Goal: Transaction & Acquisition: Book appointment/travel/reservation

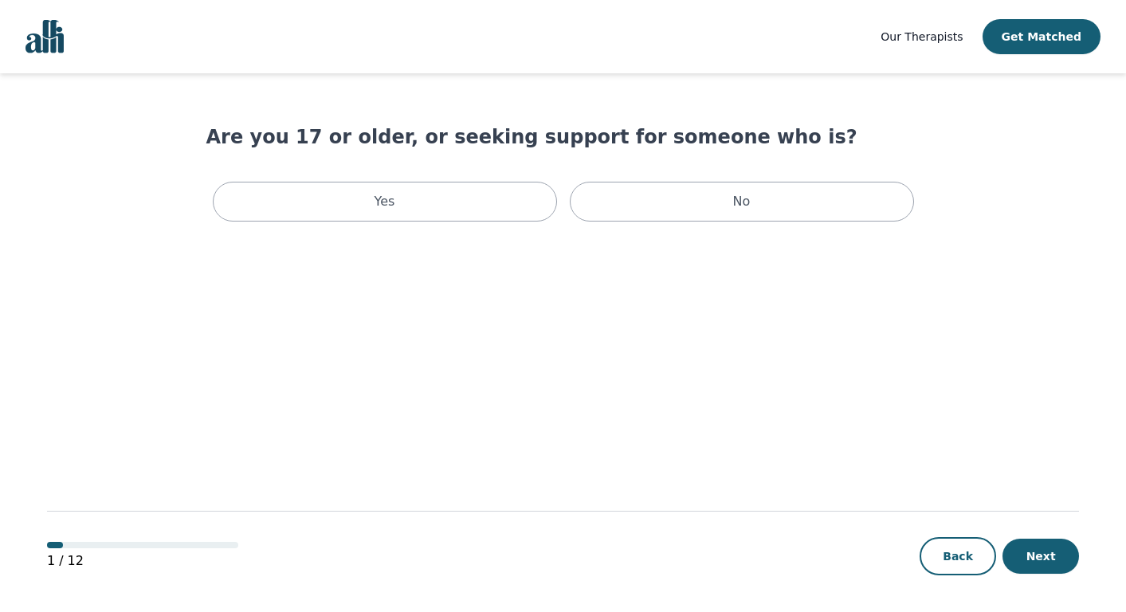
click at [936, 38] on span "Our Therapists" at bounding box center [922, 36] width 82 height 13
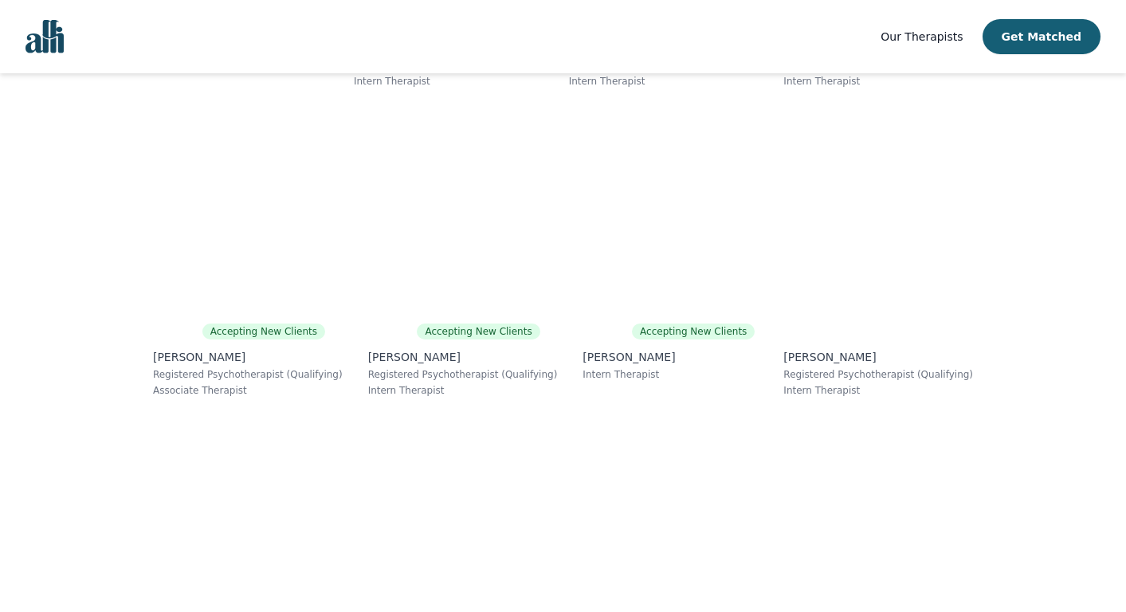
scroll to position [975, 0]
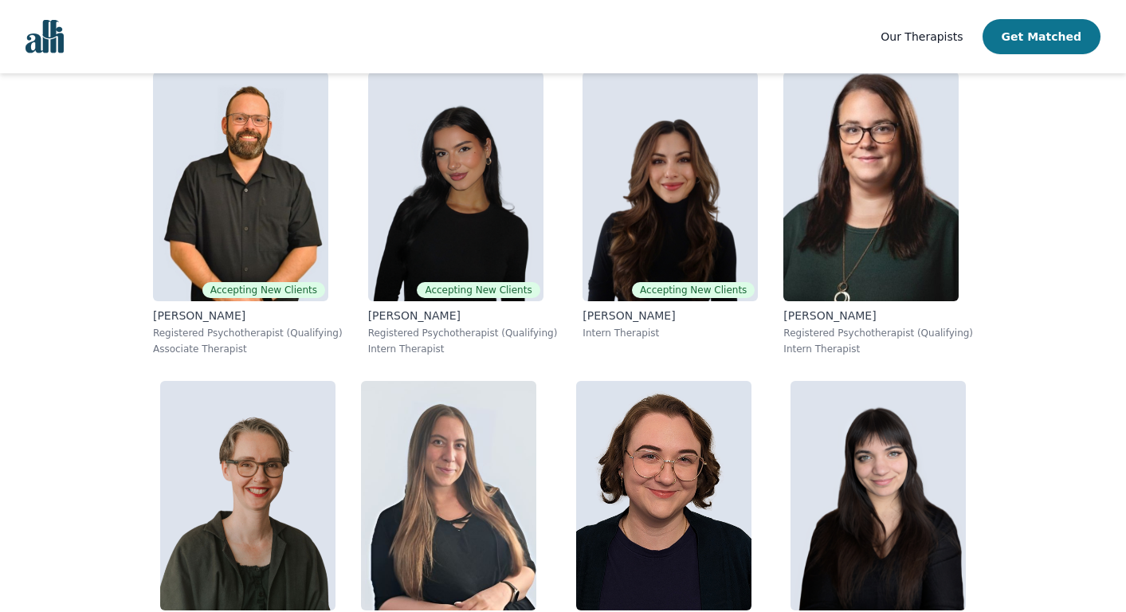
click at [1032, 42] on button "Get Matched" at bounding box center [1042, 36] width 118 height 35
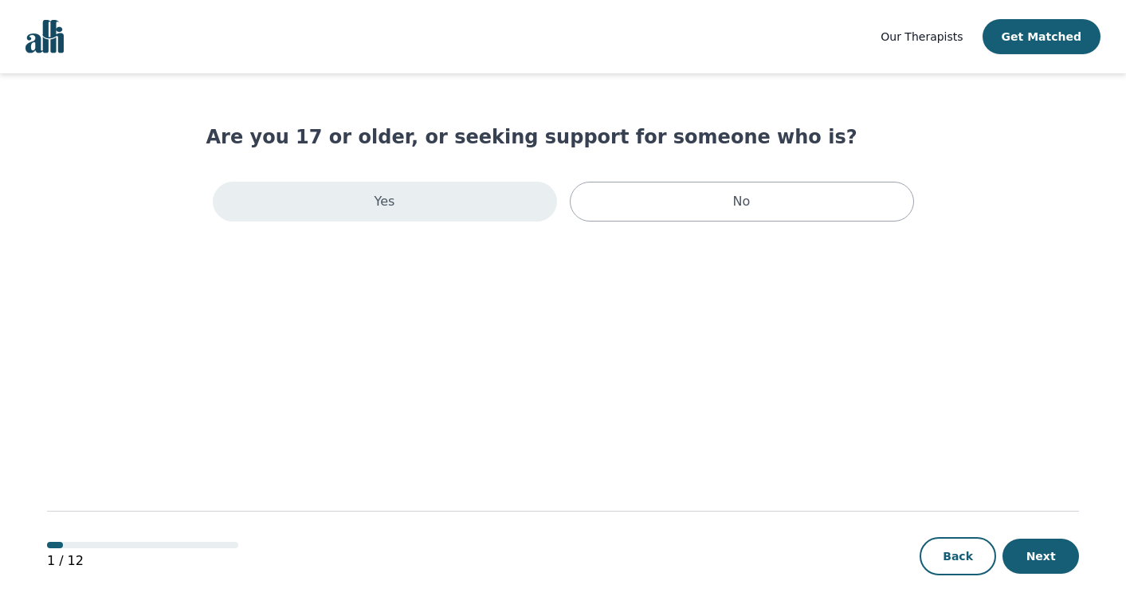
click at [465, 190] on div "Yes" at bounding box center [385, 202] width 344 height 40
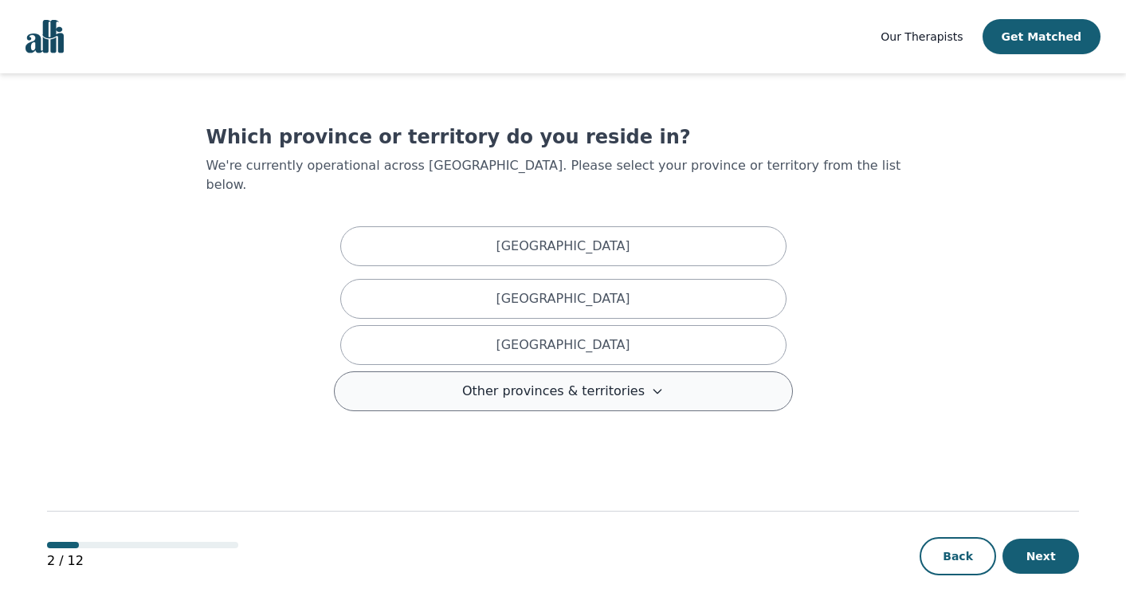
click at [570, 384] on button "Other provinces & territories" at bounding box center [563, 391] width 459 height 40
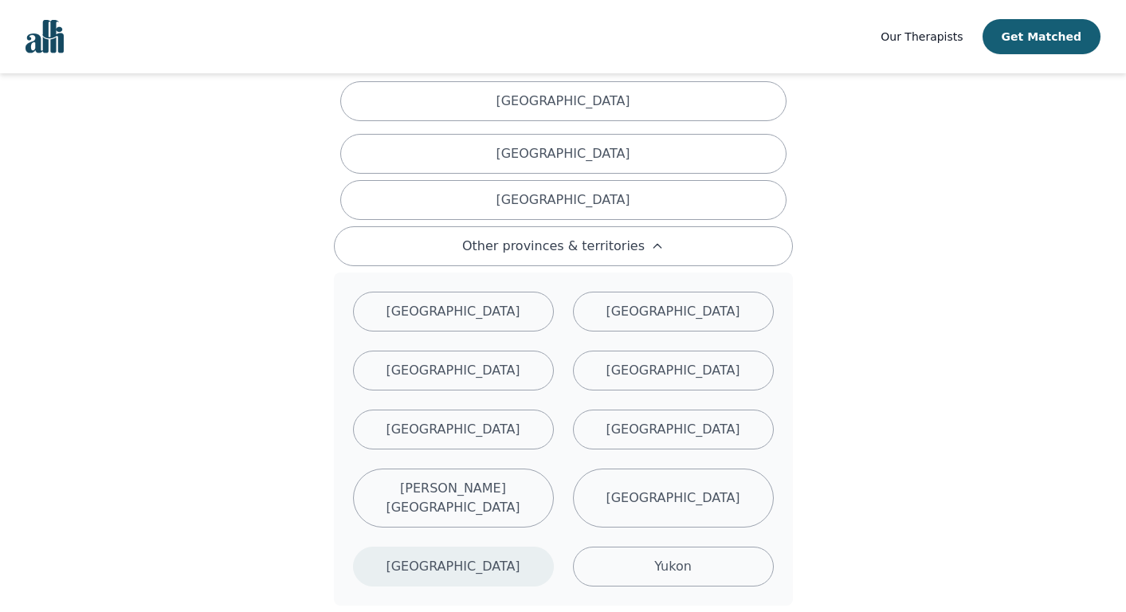
click at [524, 547] on div "[GEOGRAPHIC_DATA]" at bounding box center [453, 567] width 201 height 40
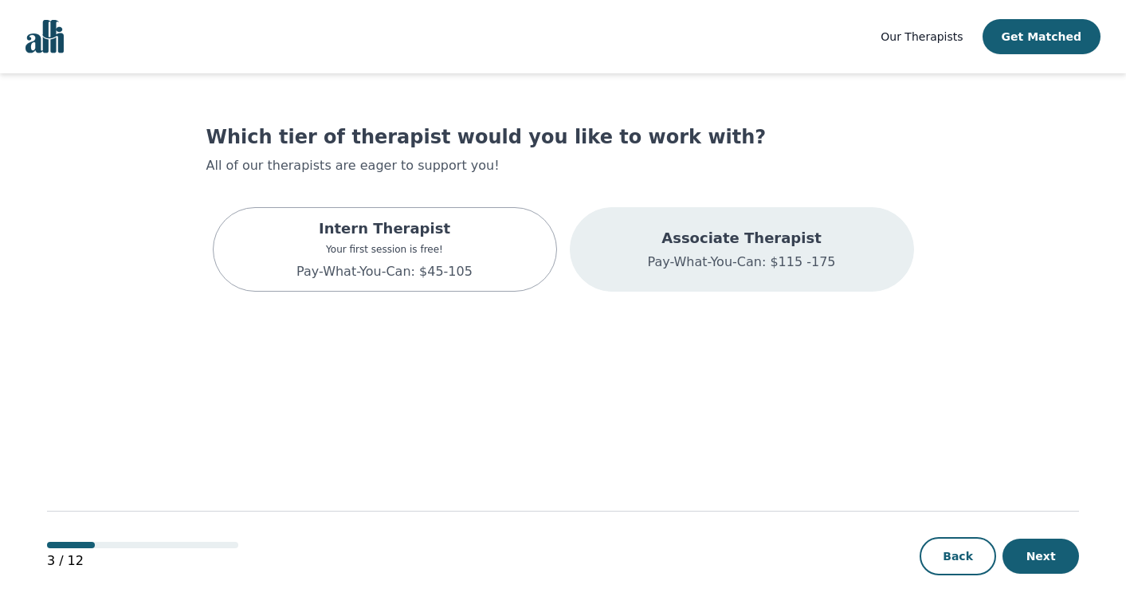
click at [713, 255] on p "Pay-What-You-Can: $115 -175" at bounding box center [741, 262] width 188 height 19
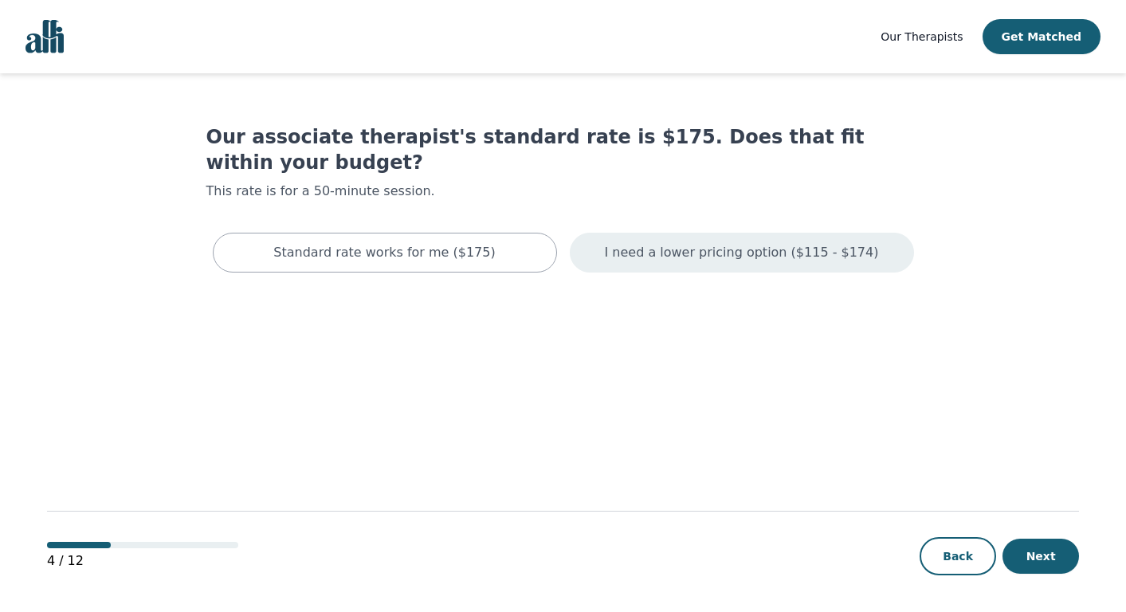
click at [665, 243] on p "I need a lower pricing option ($115 - $174)" at bounding box center [742, 252] width 274 height 19
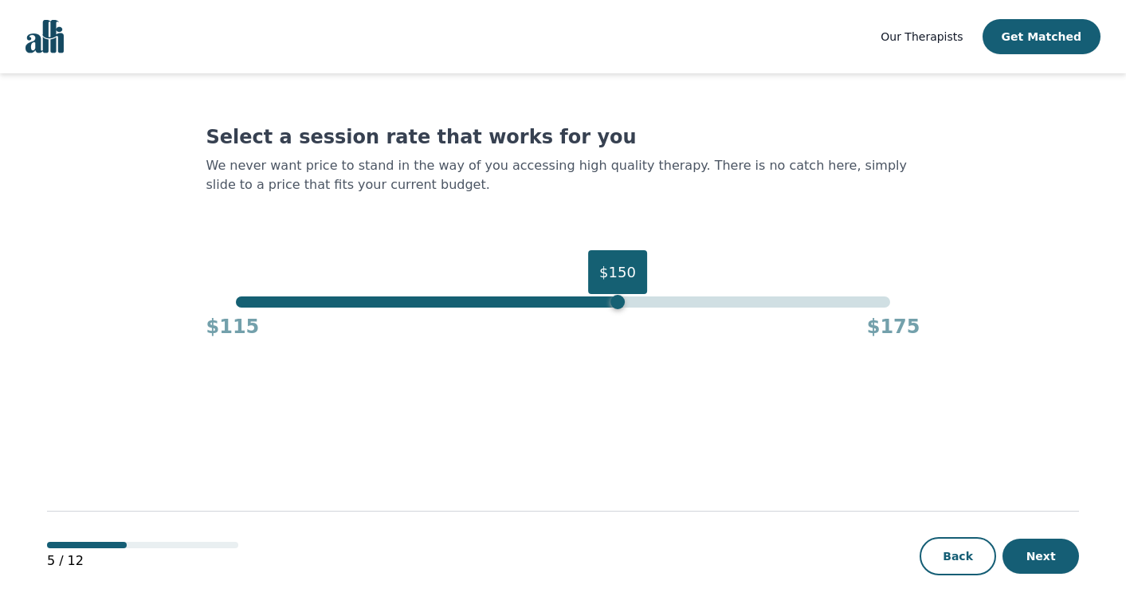
drag, startPoint x: 886, startPoint y: 306, endPoint x: 622, endPoint y: 303, distance: 264.6
click at [621, 304] on div "$150" at bounding box center [617, 302] width 14 height 14
click at [1039, 558] on button "Next" at bounding box center [1041, 556] width 77 height 35
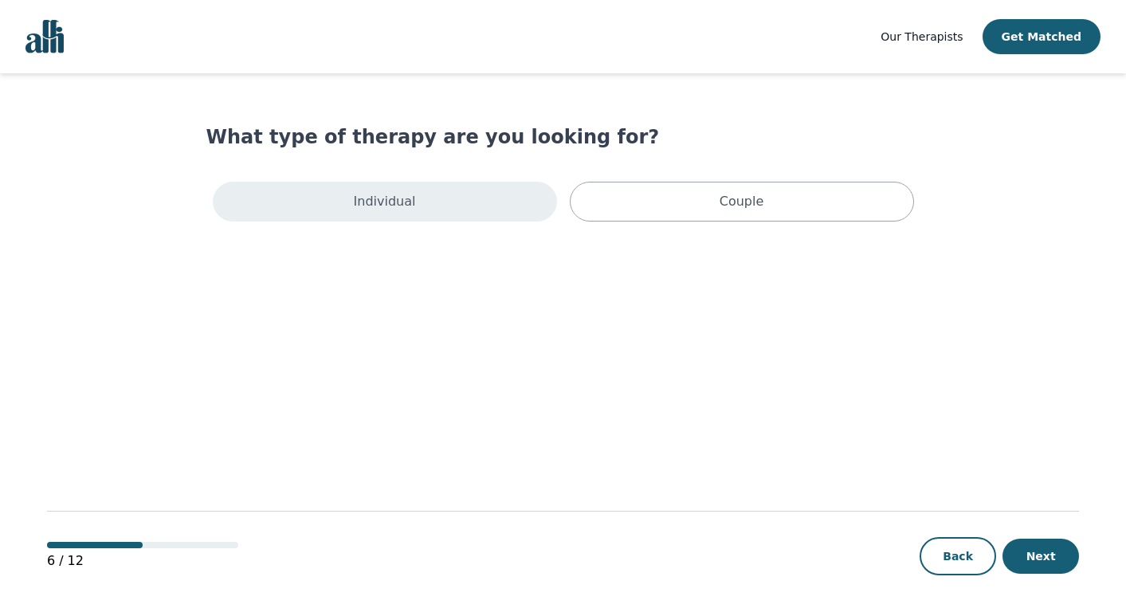
click at [445, 206] on div "Individual" at bounding box center [385, 202] width 344 height 40
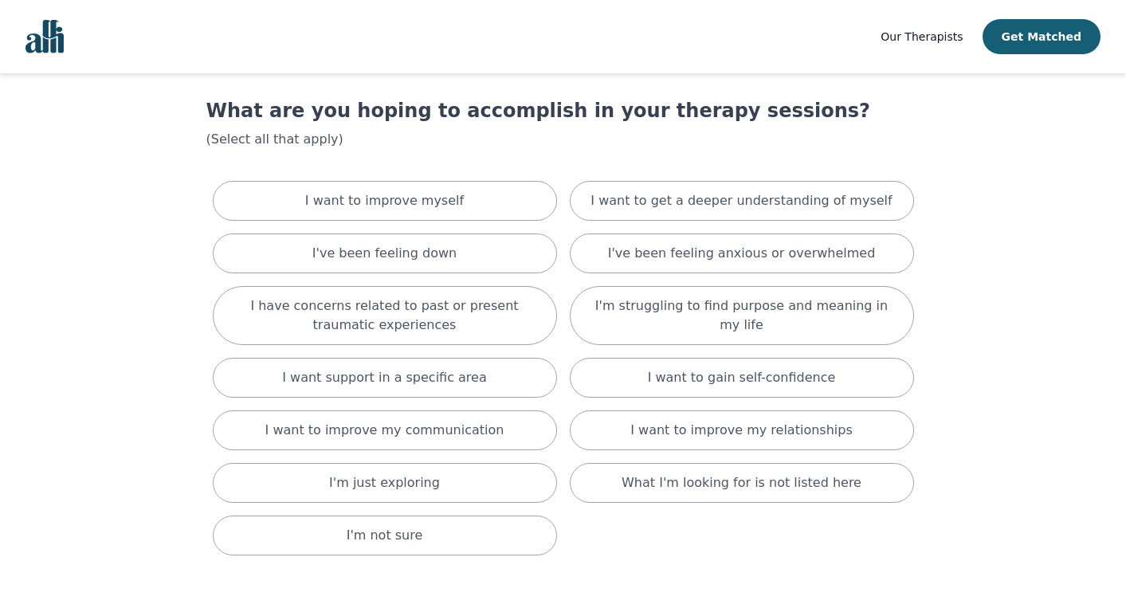
scroll to position [33, 0]
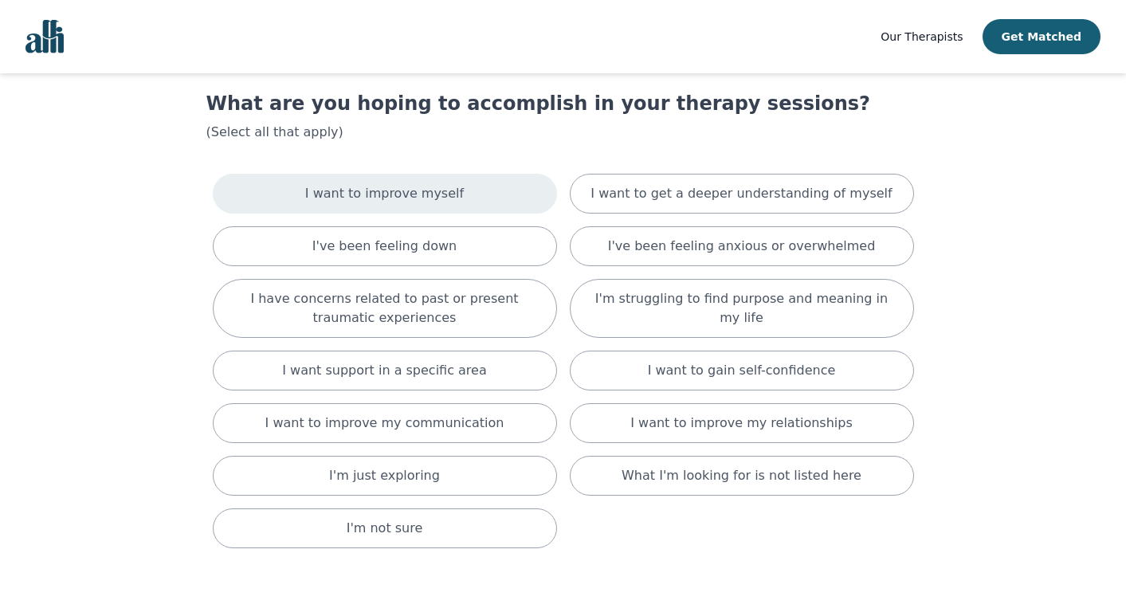
click at [331, 198] on p "I want to improve myself" at bounding box center [384, 193] width 159 height 19
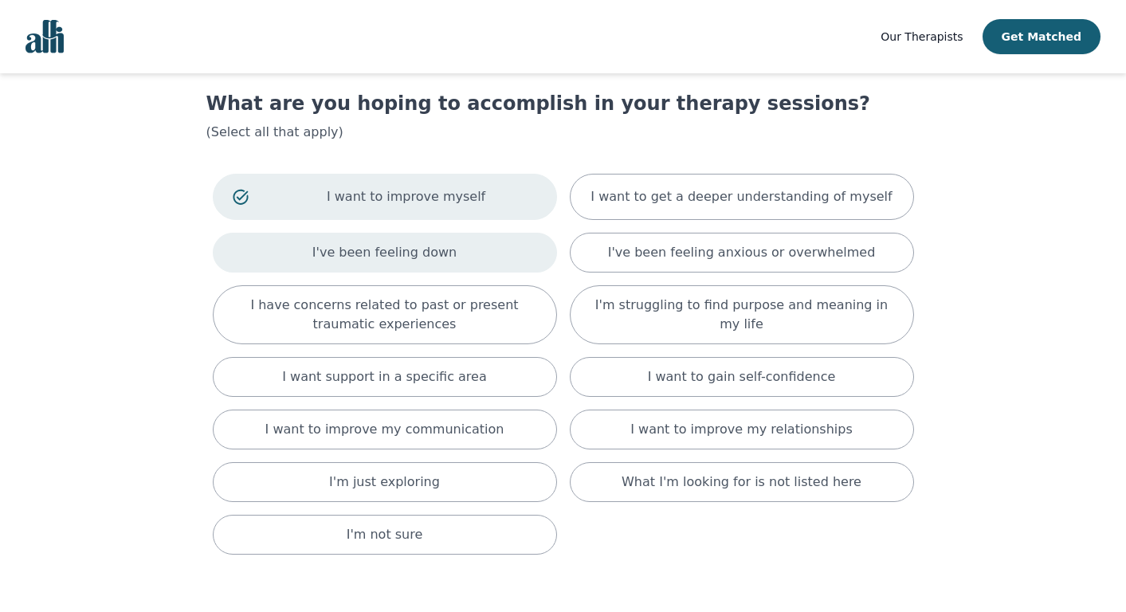
click at [371, 237] on div "I've been feeling down" at bounding box center [385, 253] width 344 height 40
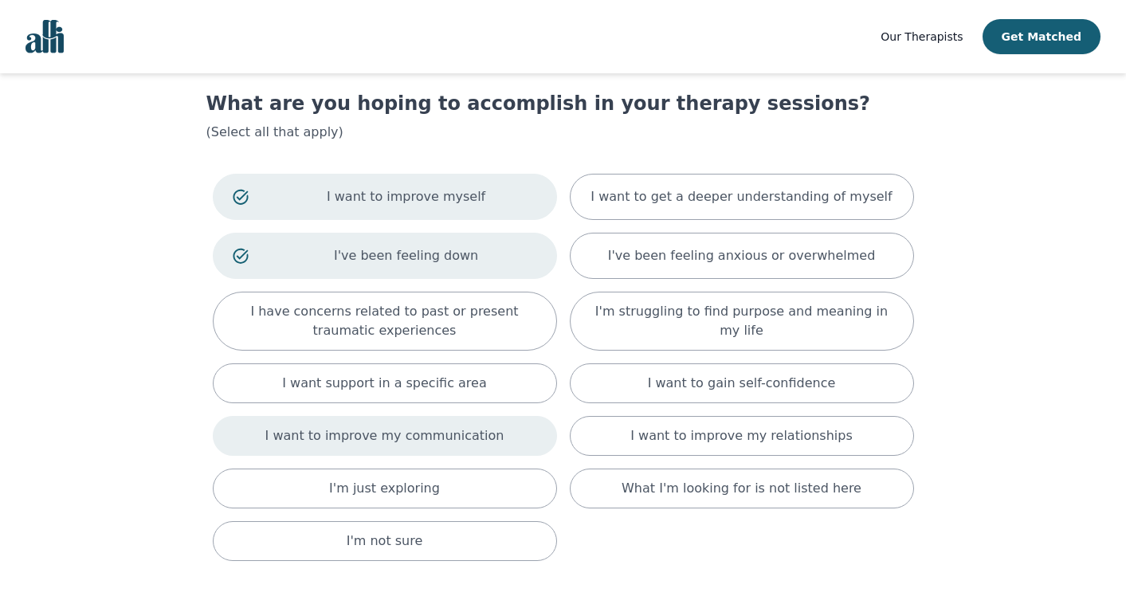
click at [455, 424] on div "I want to improve my communication" at bounding box center [385, 436] width 344 height 40
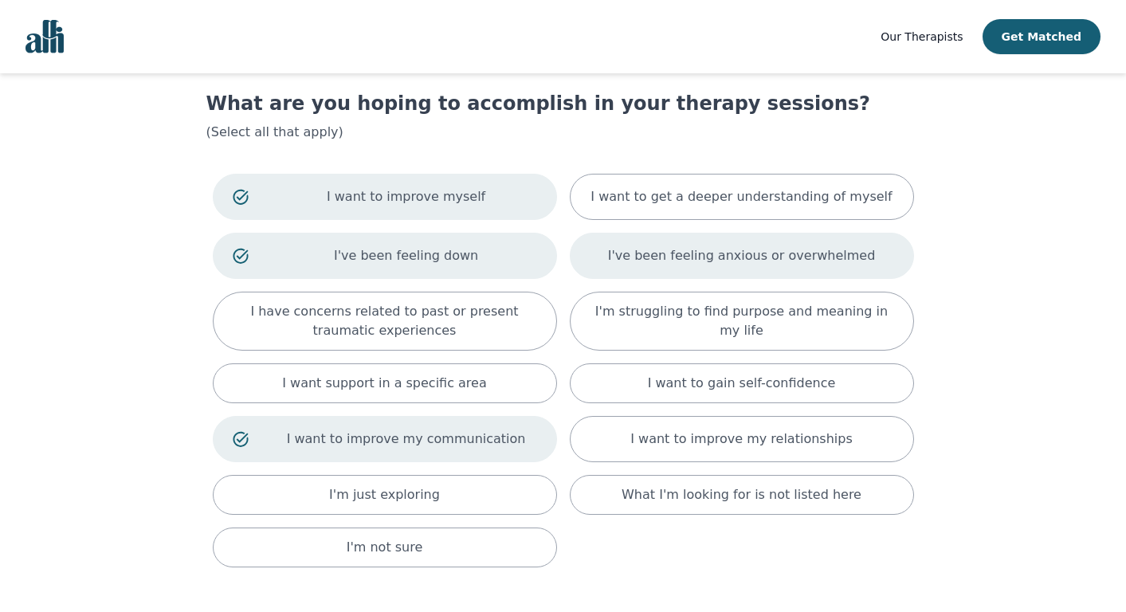
click at [658, 243] on div "I've been feeling anxious or overwhelmed" at bounding box center [742, 256] width 344 height 46
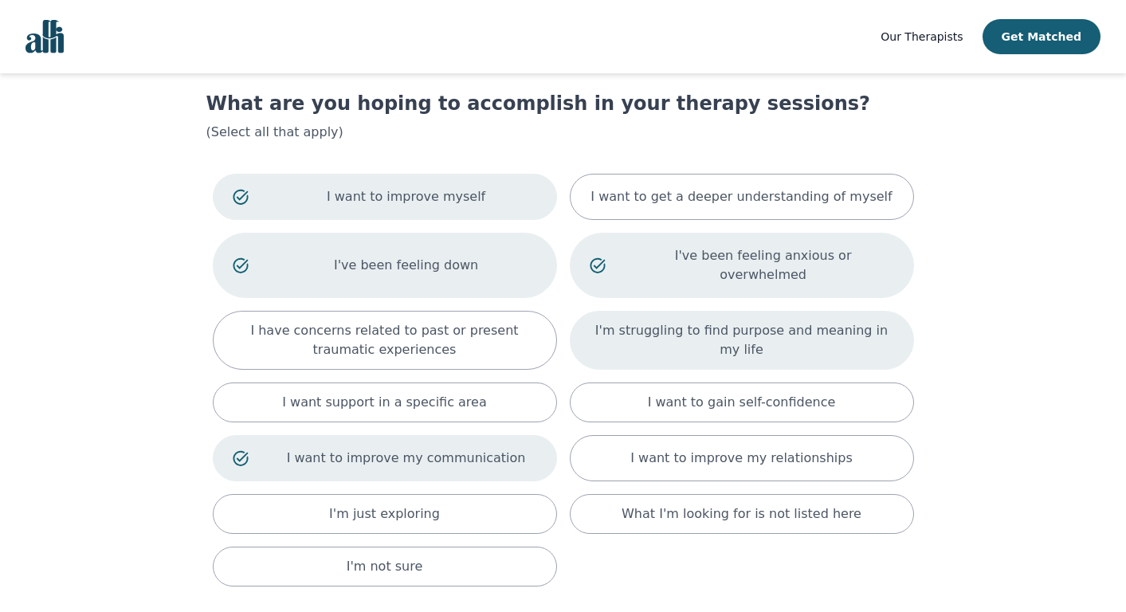
click at [681, 311] on div "I'm struggling to find purpose and meaning in my life" at bounding box center [742, 340] width 344 height 59
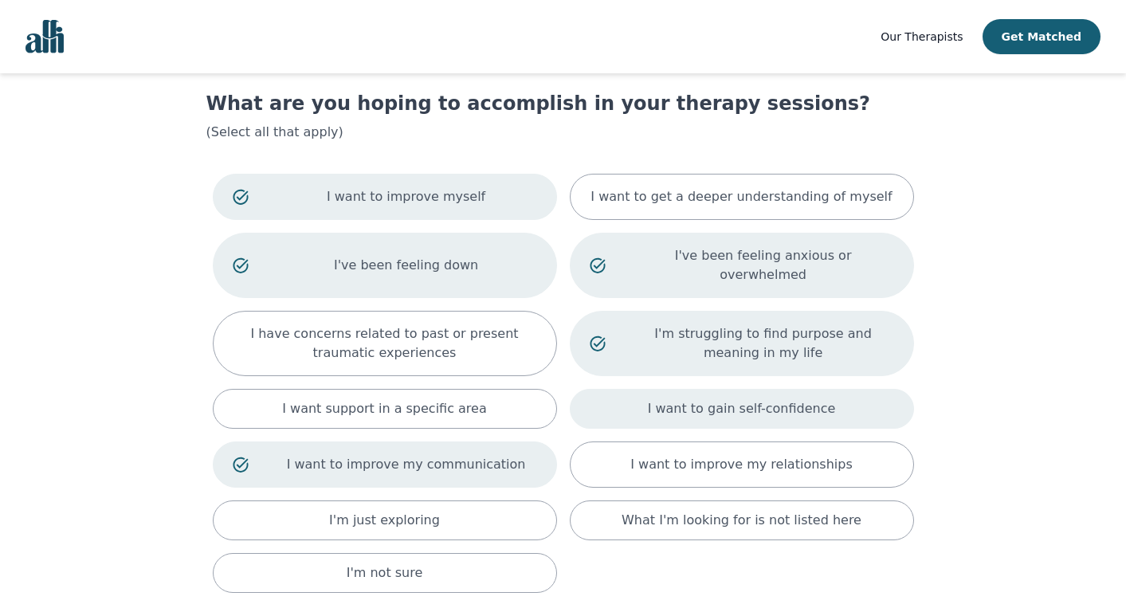
click at [708, 399] on div "I want to gain self-confidence" at bounding box center [742, 409] width 344 height 40
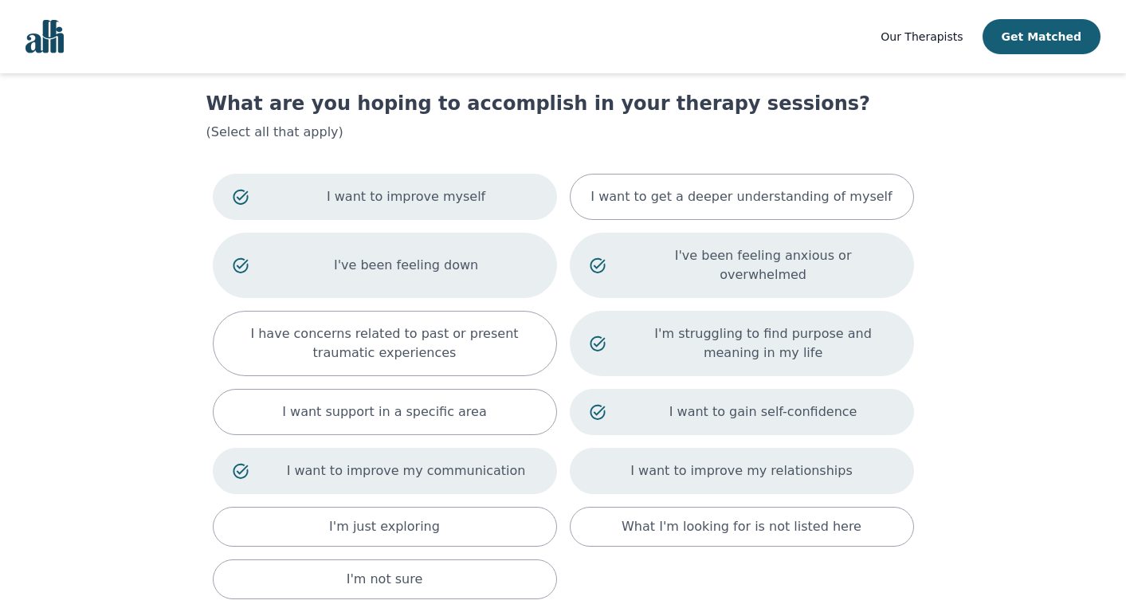
click at [718, 461] on p "I want to improve my relationships" at bounding box center [741, 470] width 222 height 19
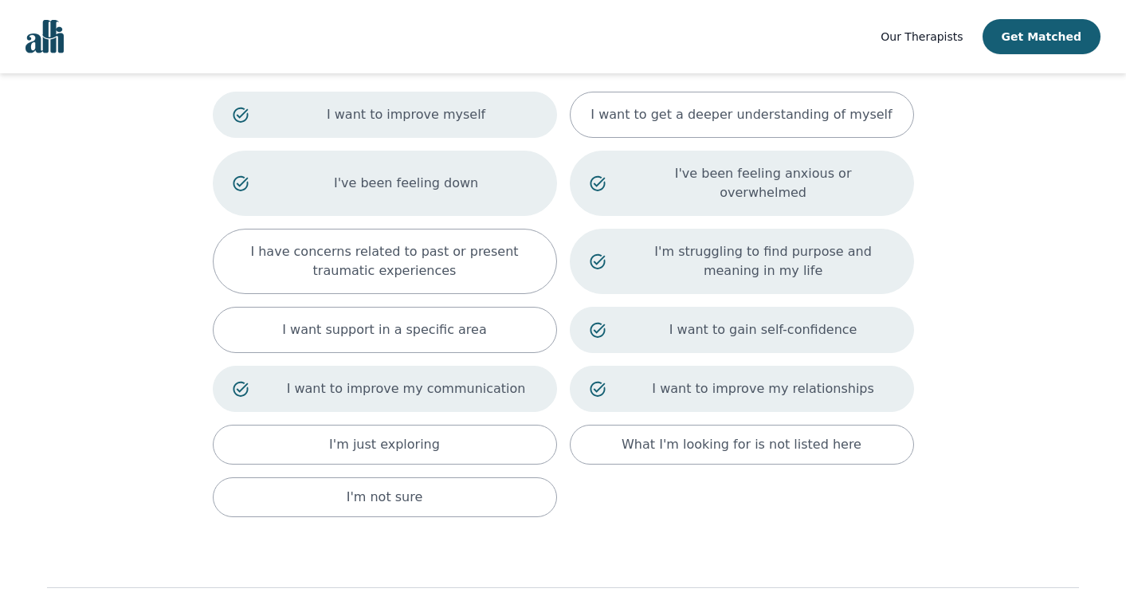
scroll to position [175, 0]
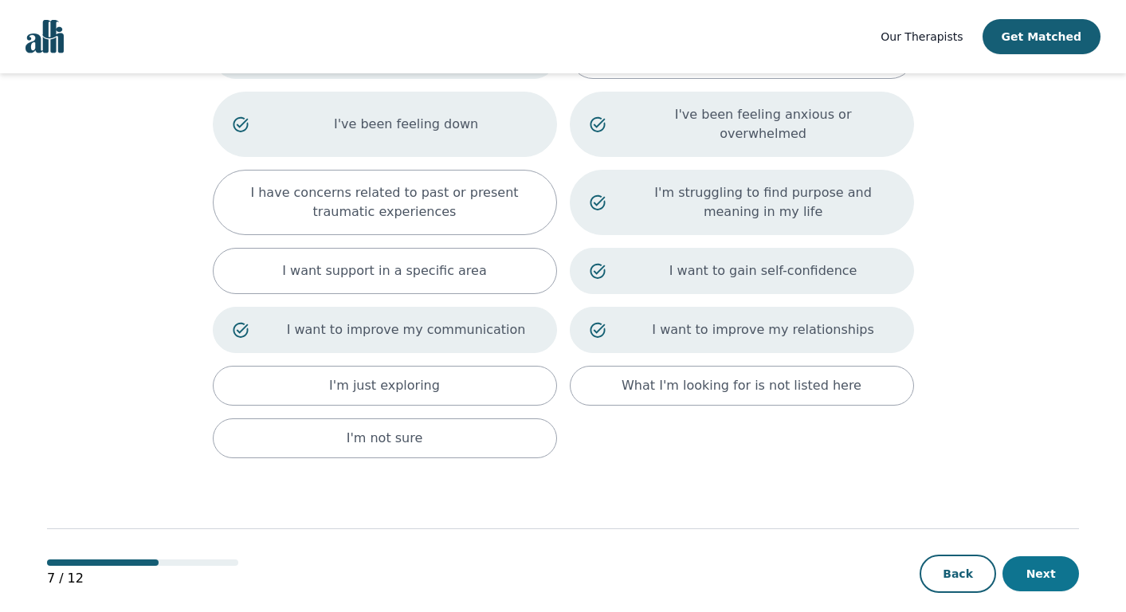
click at [1028, 560] on button "Next" at bounding box center [1041, 573] width 77 height 35
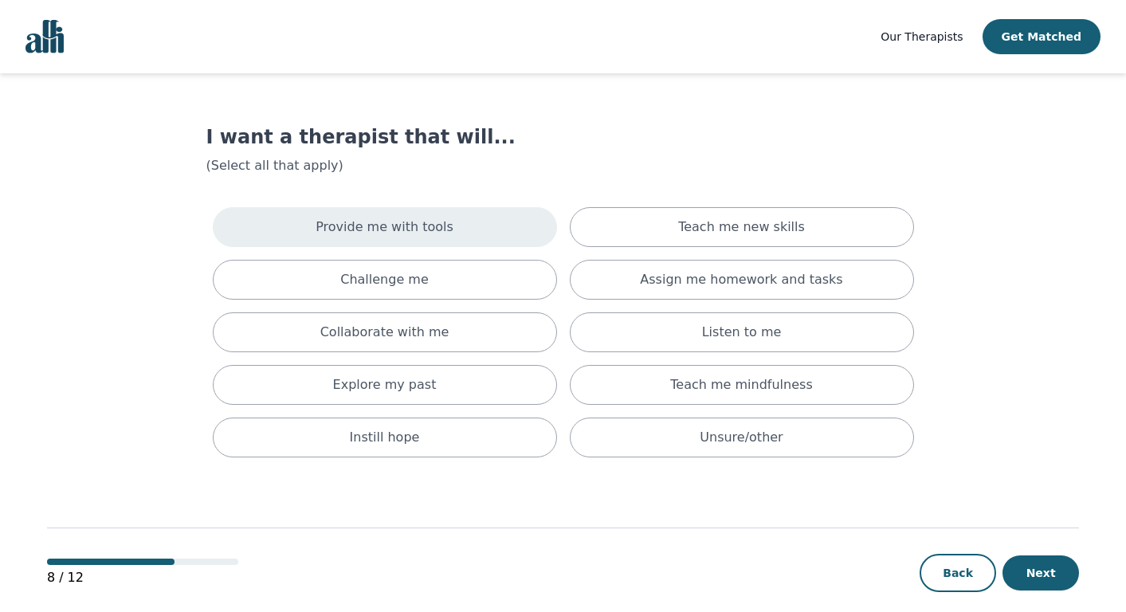
click at [398, 218] on p "Provide me with tools" at bounding box center [385, 227] width 138 height 19
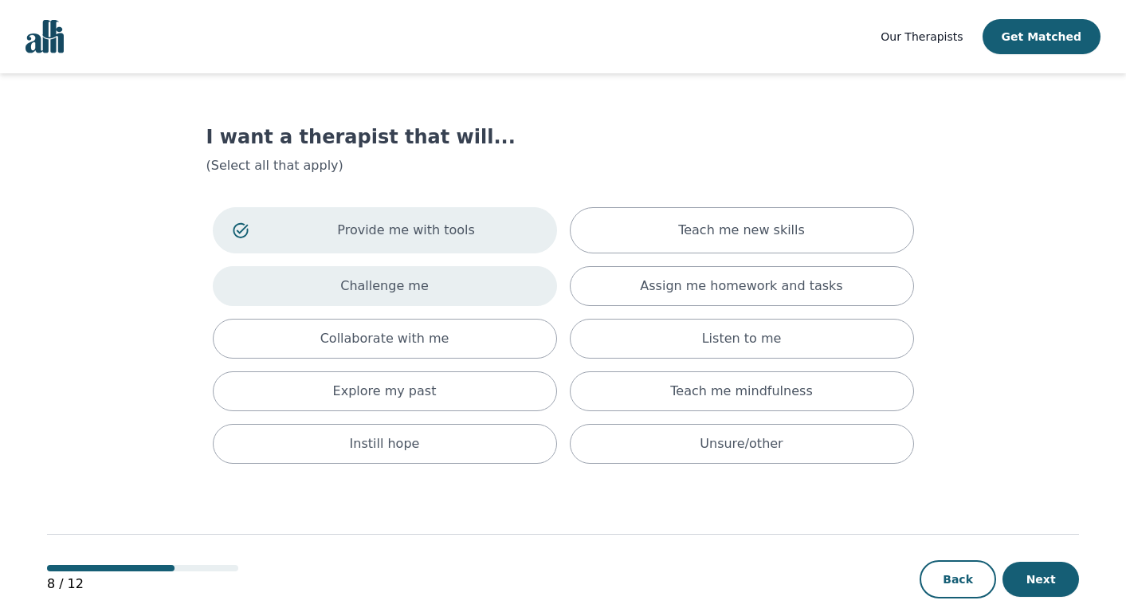
click at [434, 281] on div "Challenge me" at bounding box center [385, 286] width 344 height 40
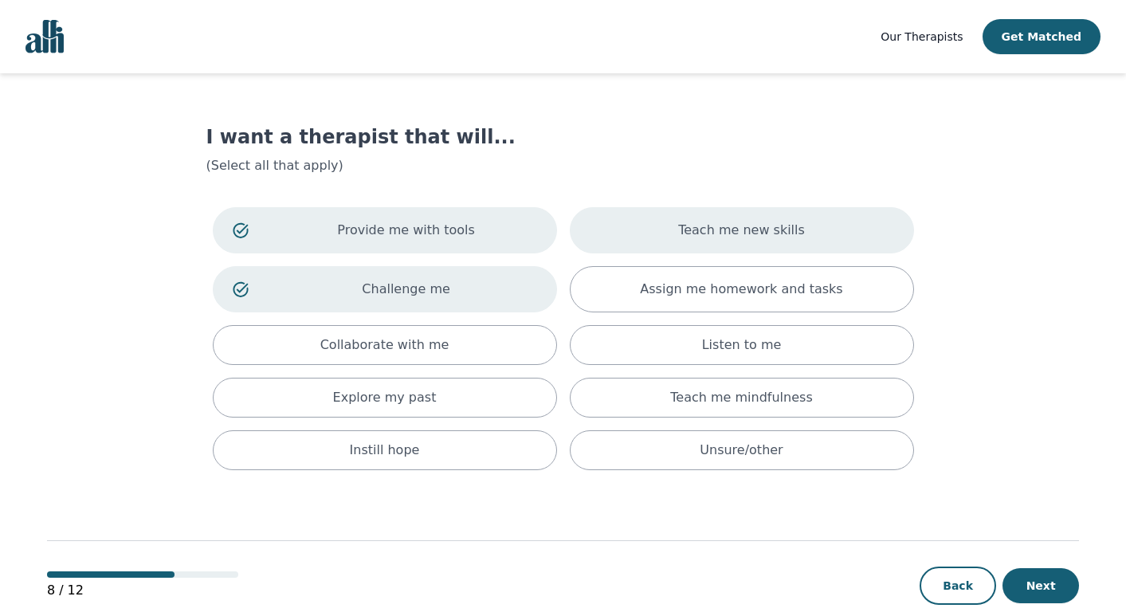
click at [623, 220] on div "Teach me new skills" at bounding box center [742, 230] width 344 height 46
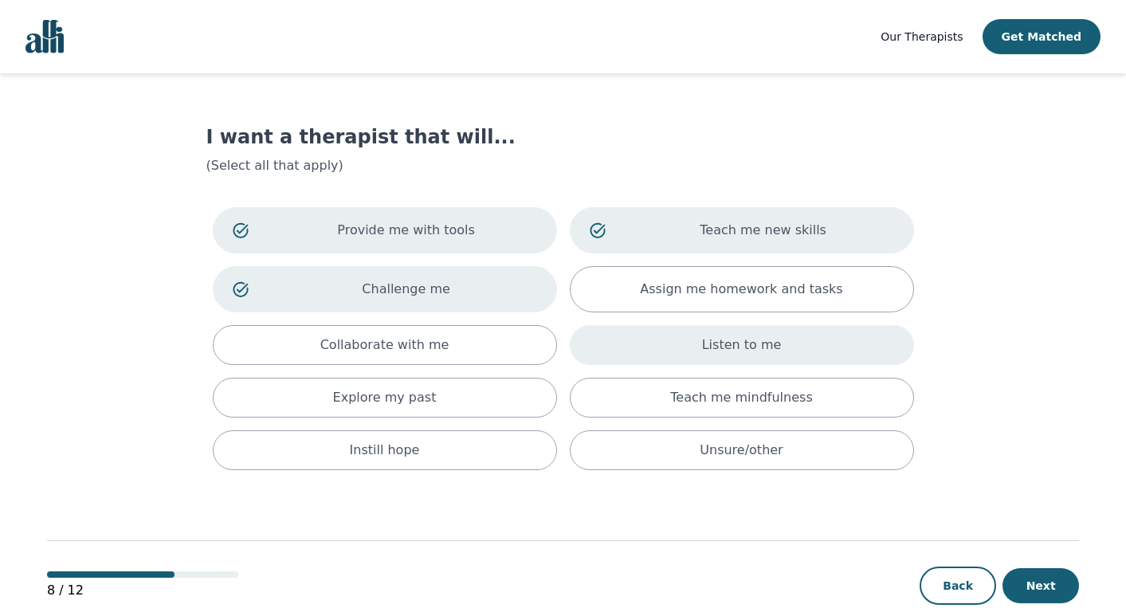
click at [638, 338] on div "Listen to me" at bounding box center [742, 345] width 344 height 40
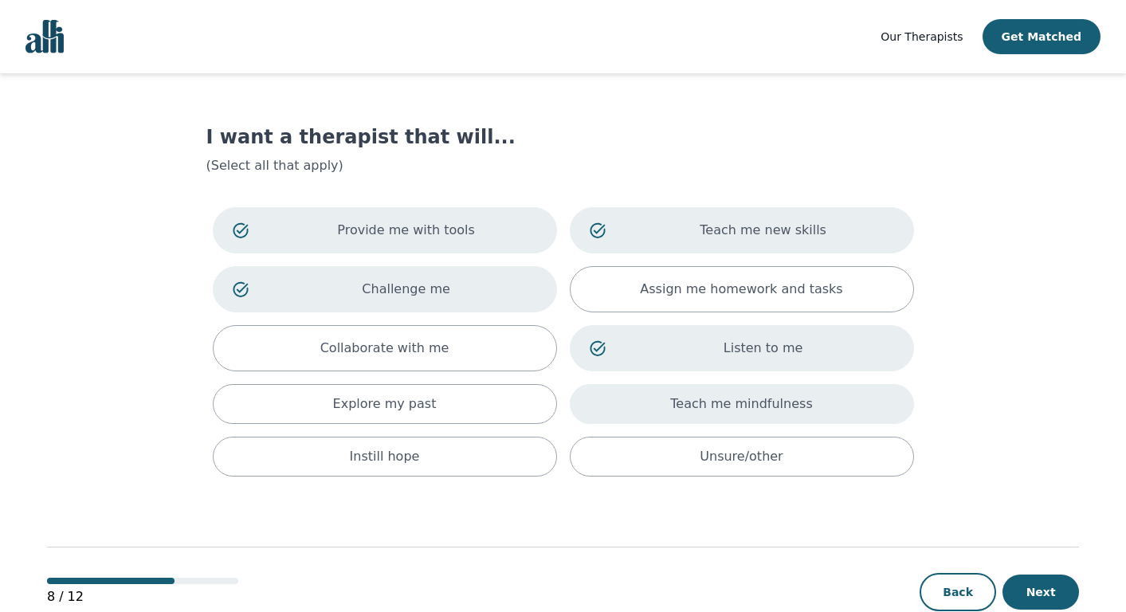
click at [651, 393] on div "Teach me mindfulness" at bounding box center [742, 404] width 344 height 40
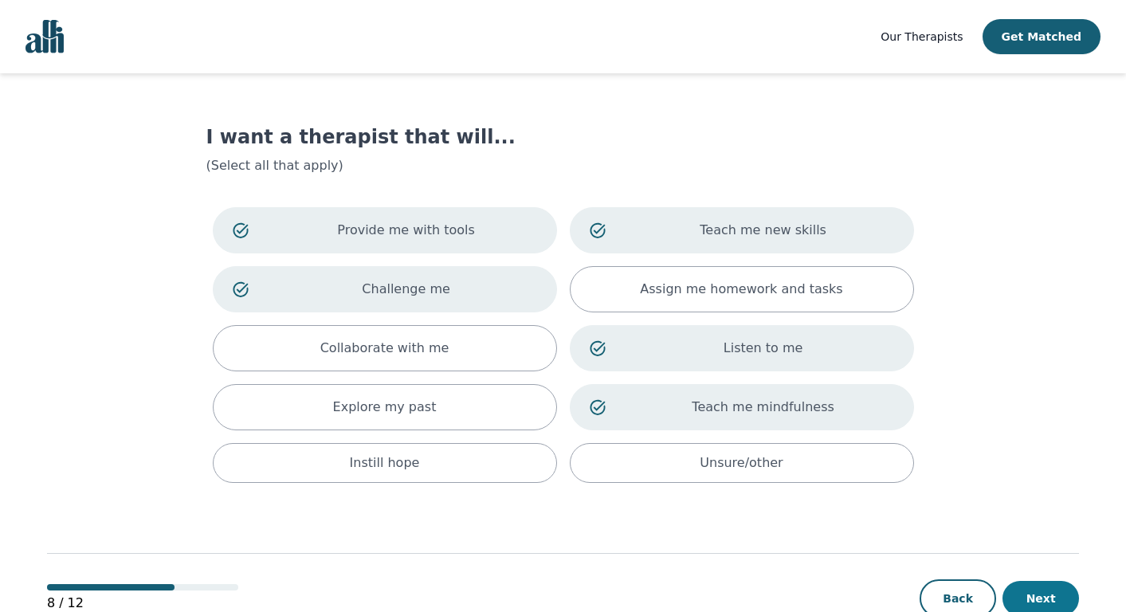
click at [1029, 596] on button "Next" at bounding box center [1041, 598] width 77 height 35
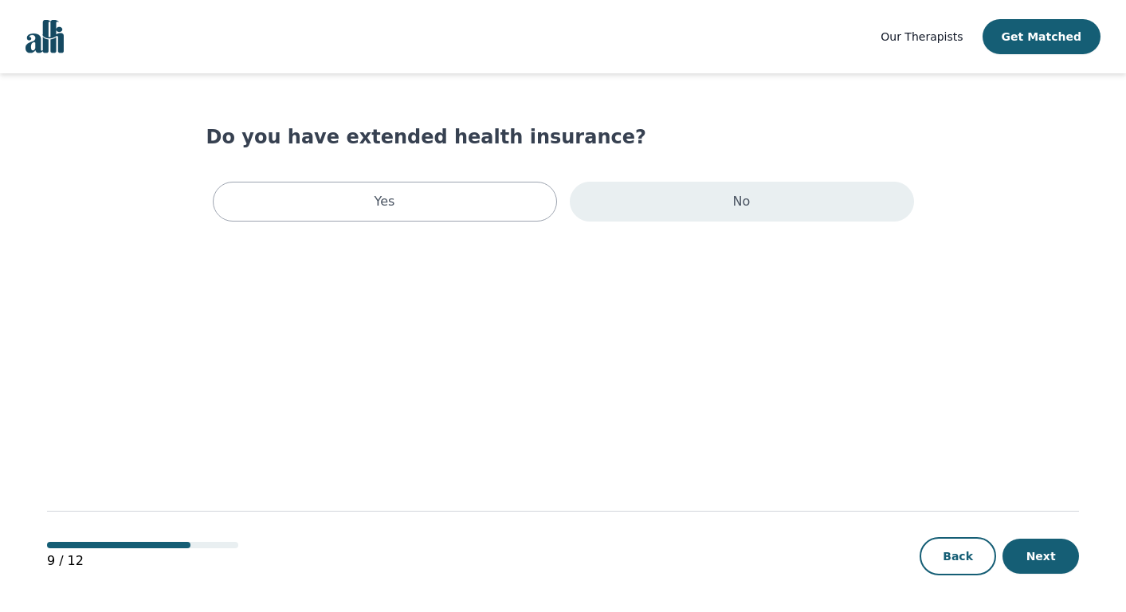
click at [766, 214] on div "No" at bounding box center [742, 202] width 344 height 40
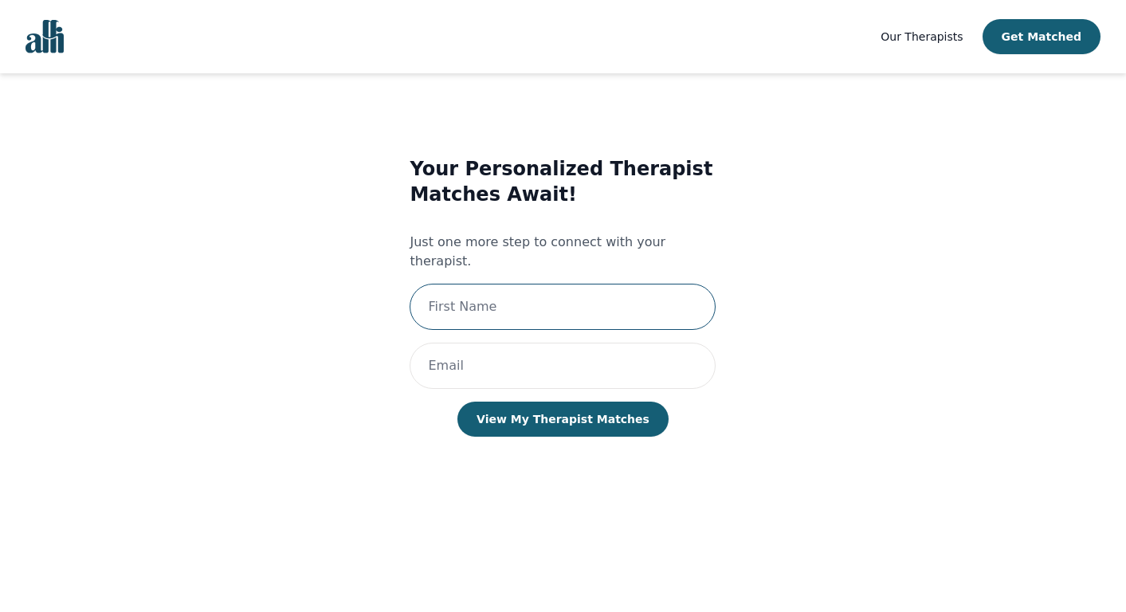
click at [630, 300] on input "text" at bounding box center [563, 307] width 306 height 46
type input "Abbey"
click at [537, 347] on input "email" at bounding box center [563, 366] width 306 height 46
type input "[EMAIL_ADDRESS][DOMAIN_NAME]"
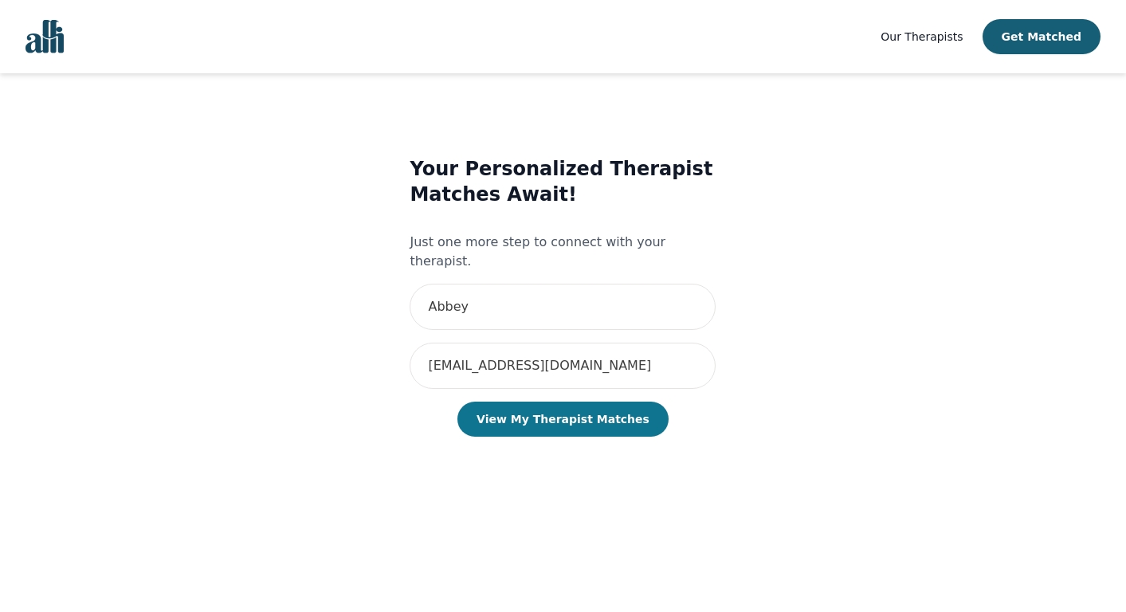
click at [603, 411] on button "View My Therapist Matches" at bounding box center [562, 419] width 211 height 35
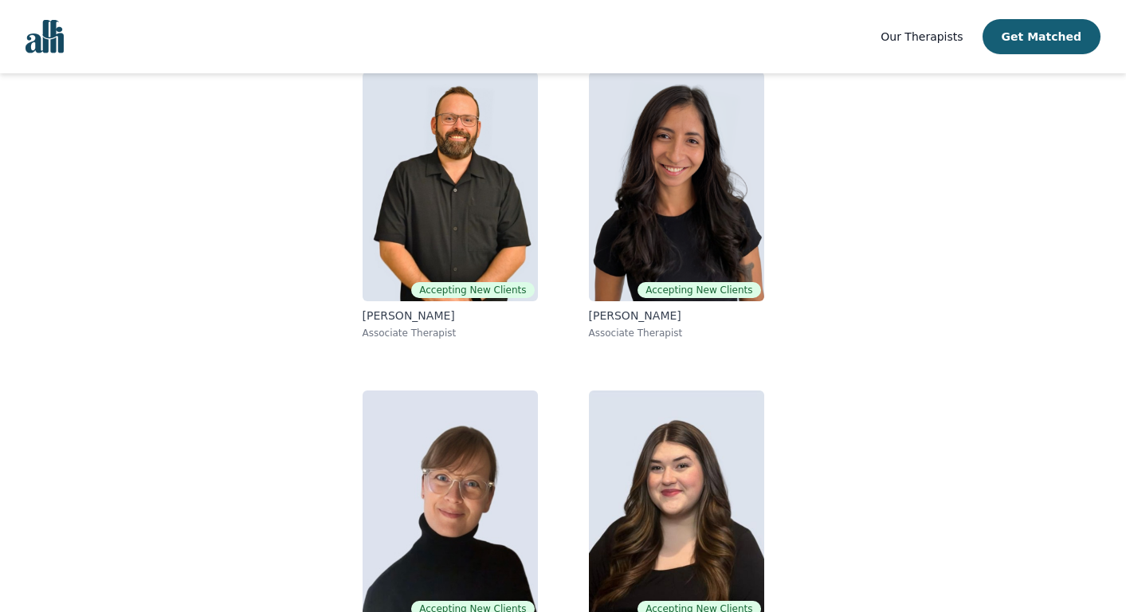
scroll to position [220, 0]
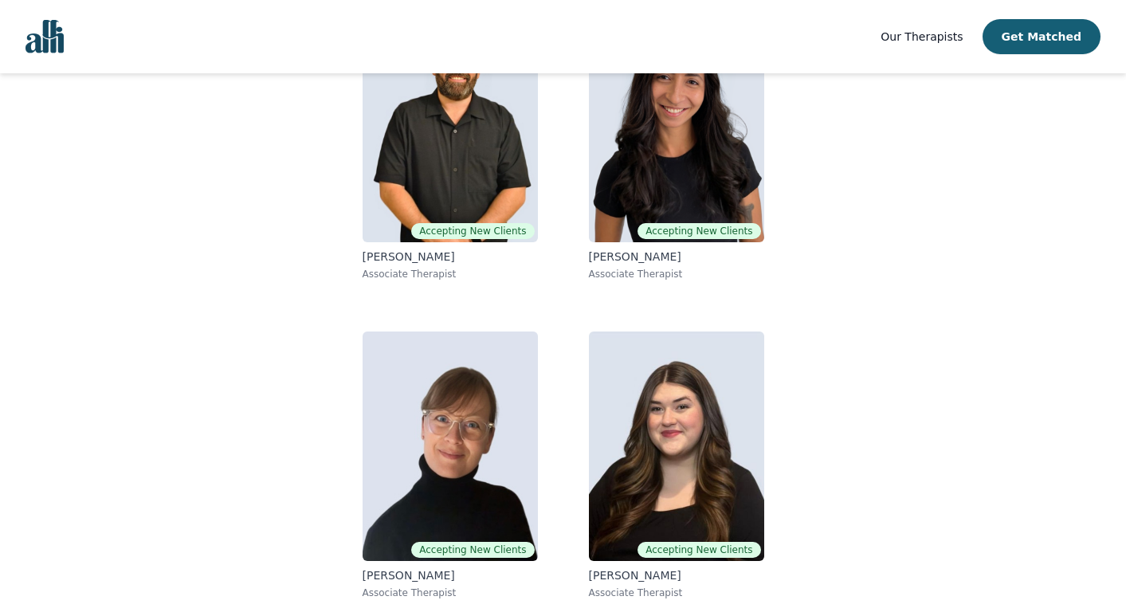
click at [936, 33] on span "Our Therapists" at bounding box center [922, 36] width 82 height 13
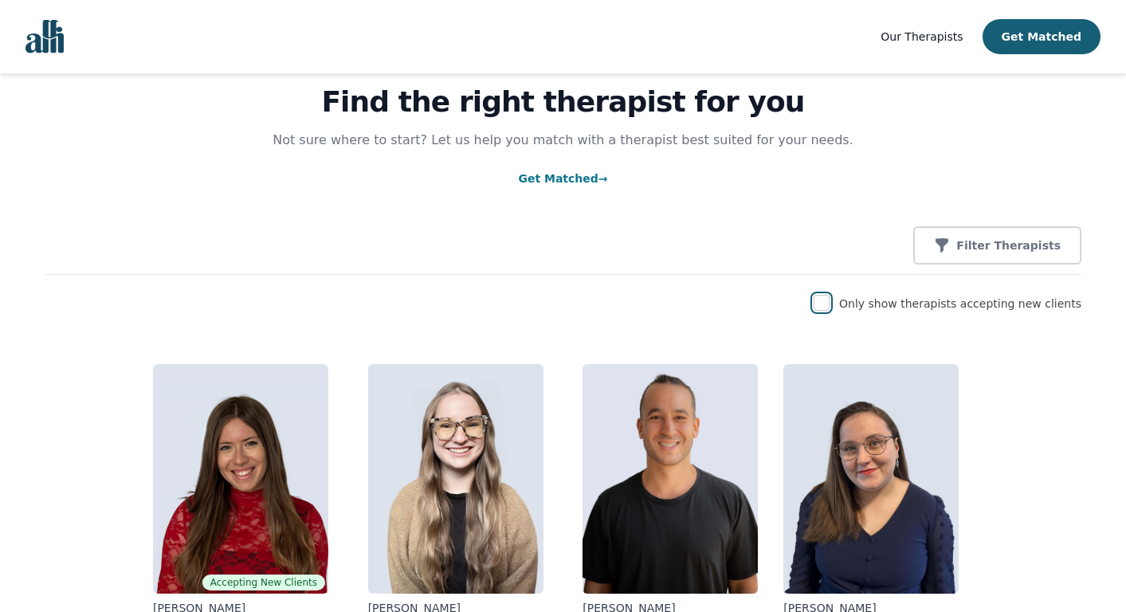
click at [828, 302] on input "checkbox" at bounding box center [822, 303] width 16 height 16
checkbox input "true"
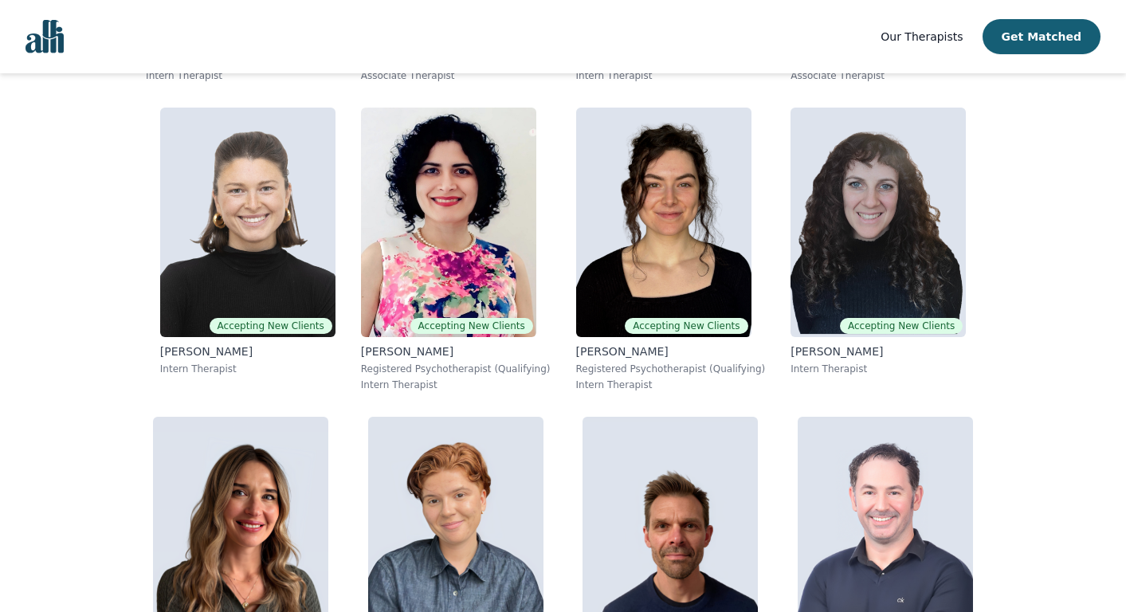
scroll to position [1250, 0]
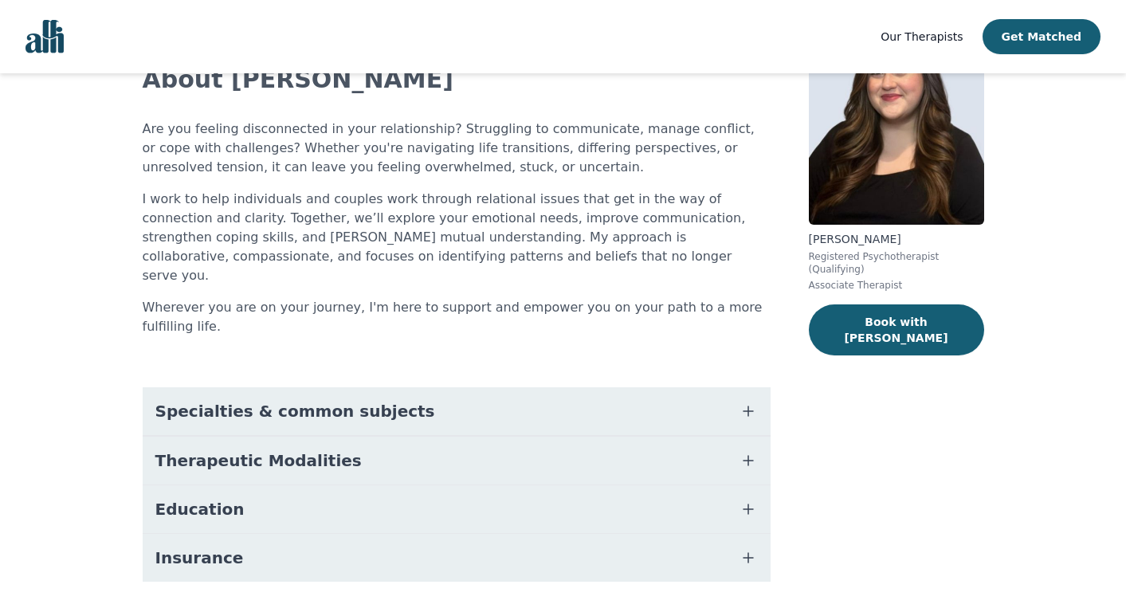
scroll to position [117, 0]
click at [518, 387] on button "Specialties & common subjects" at bounding box center [457, 411] width 628 height 48
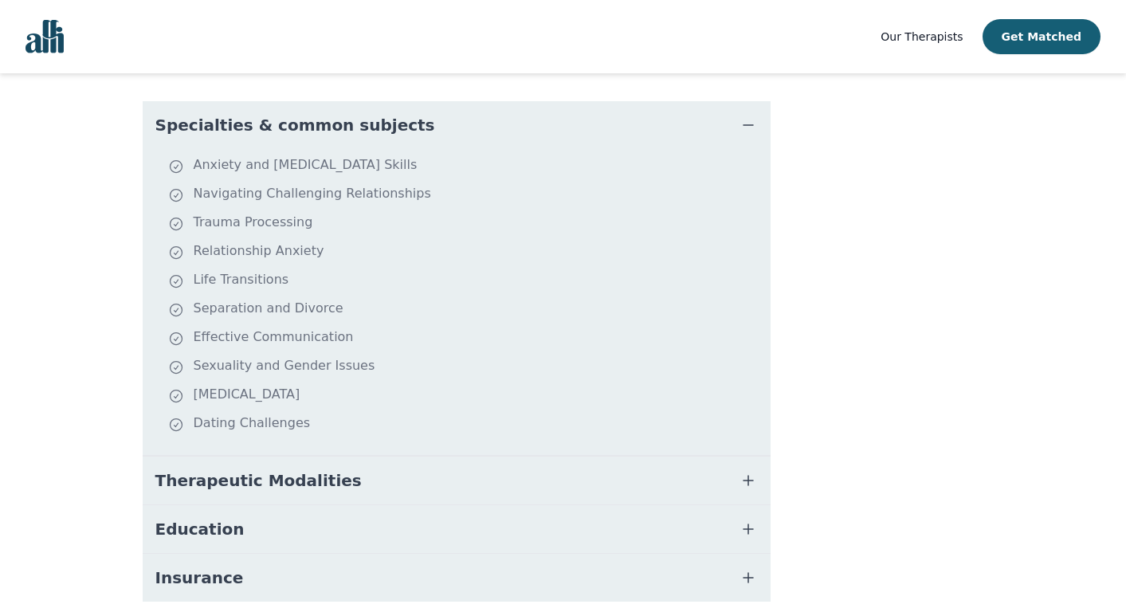
scroll to position [430, 0]
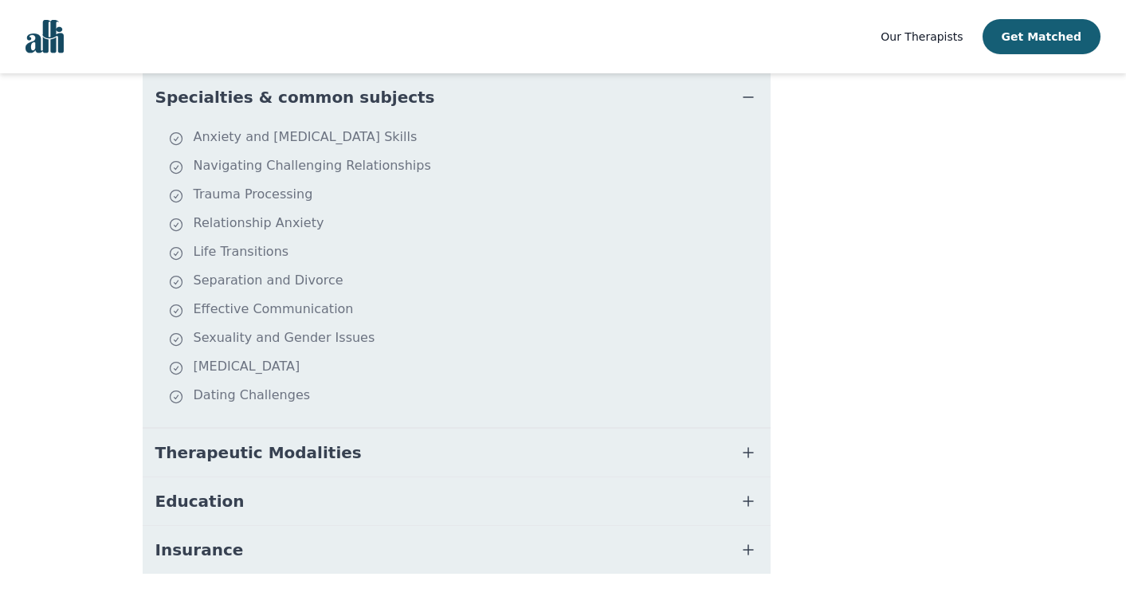
click at [527, 429] on button "Therapeutic Modalities" at bounding box center [457, 453] width 628 height 48
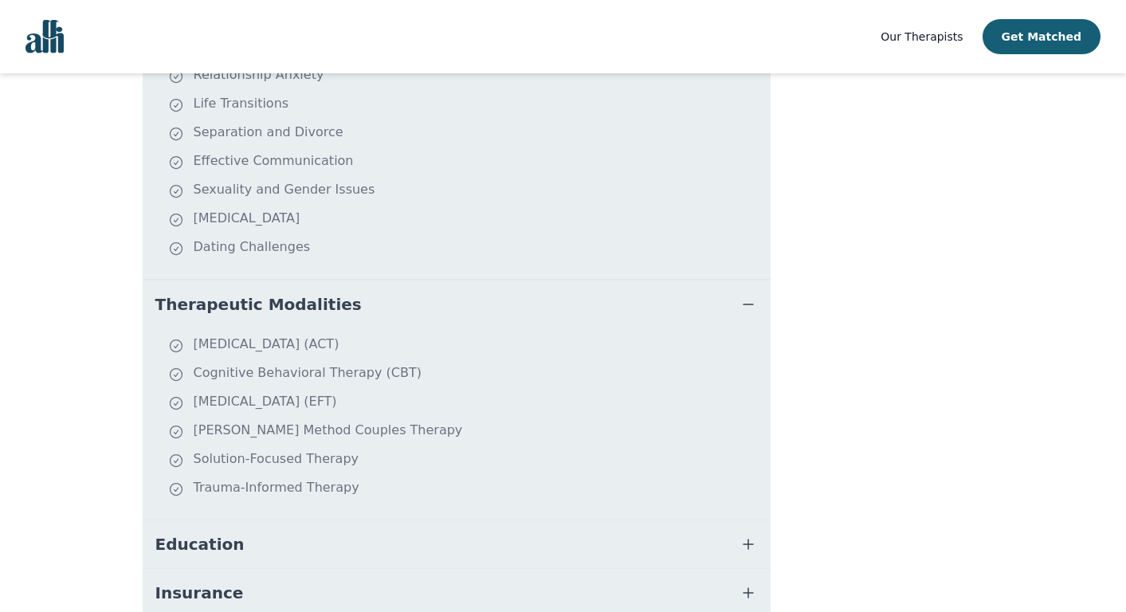
scroll to position [622, 0]
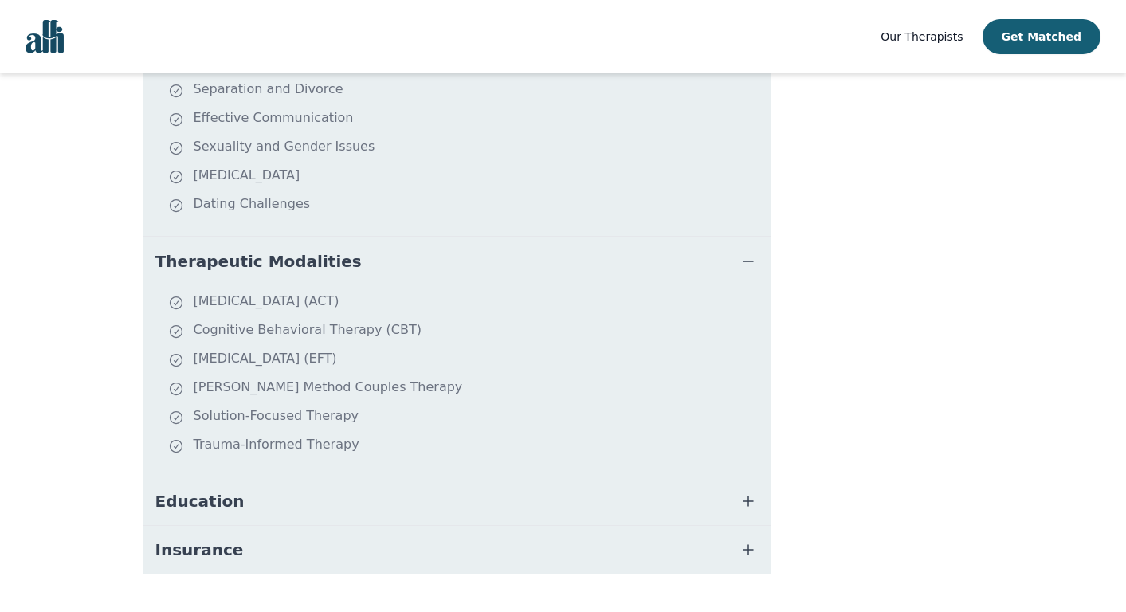
click at [555, 477] on button "Education" at bounding box center [457, 501] width 628 height 48
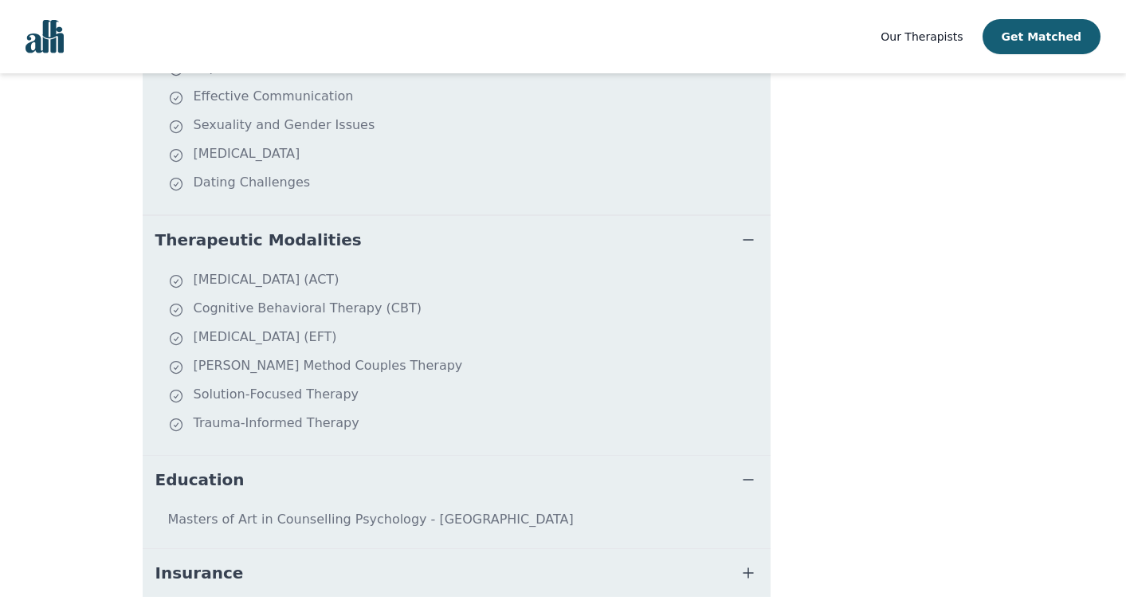
scroll to position [666, 0]
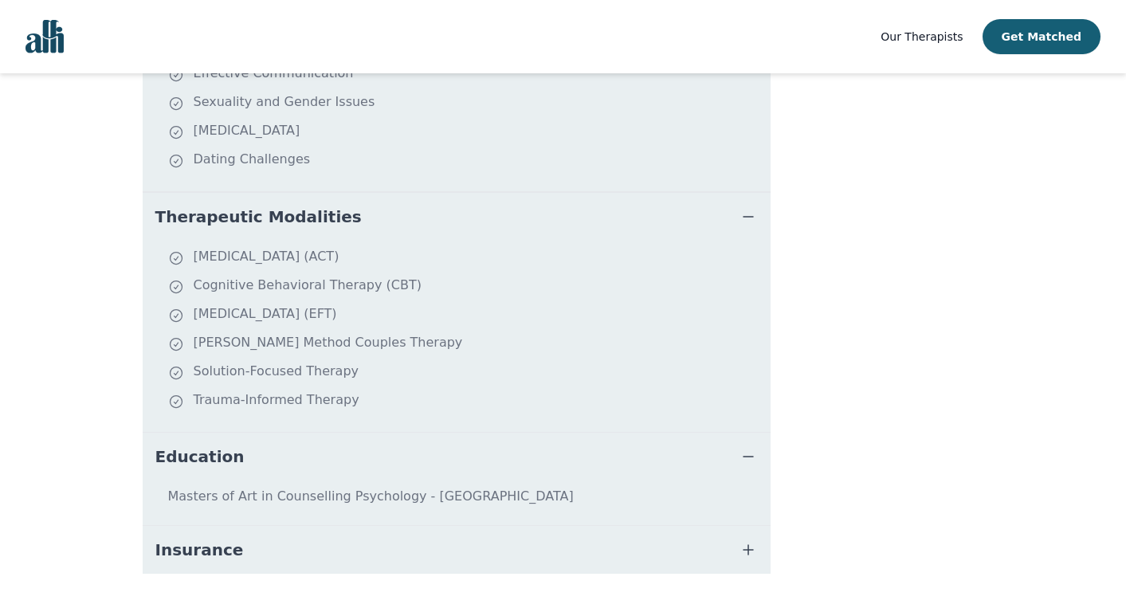
click at [572, 526] on button "Insurance" at bounding box center [457, 550] width 628 height 48
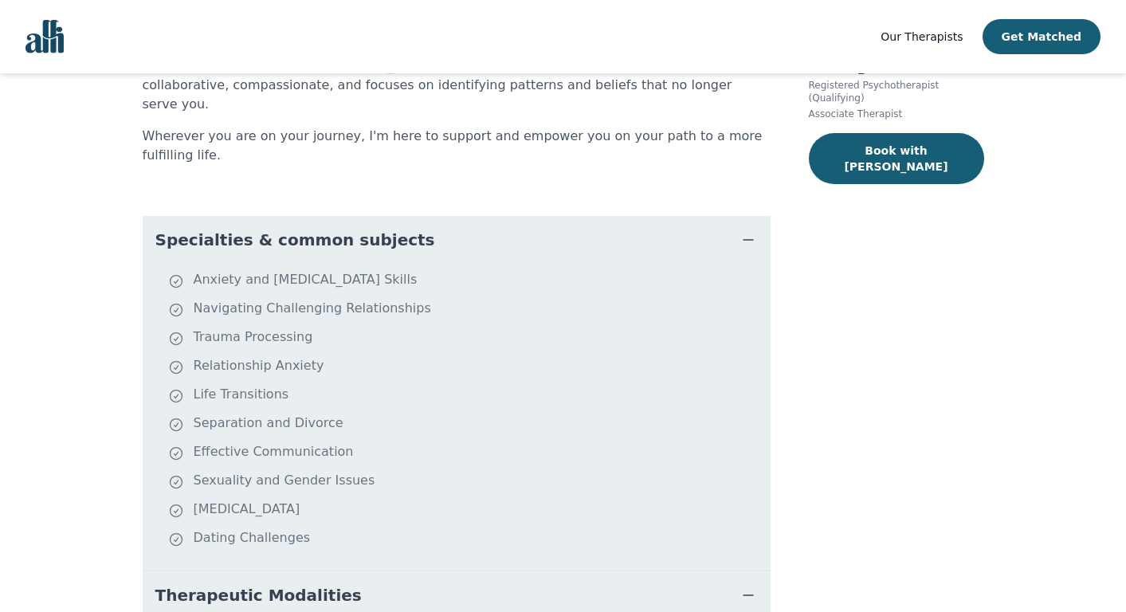
scroll to position [0, 0]
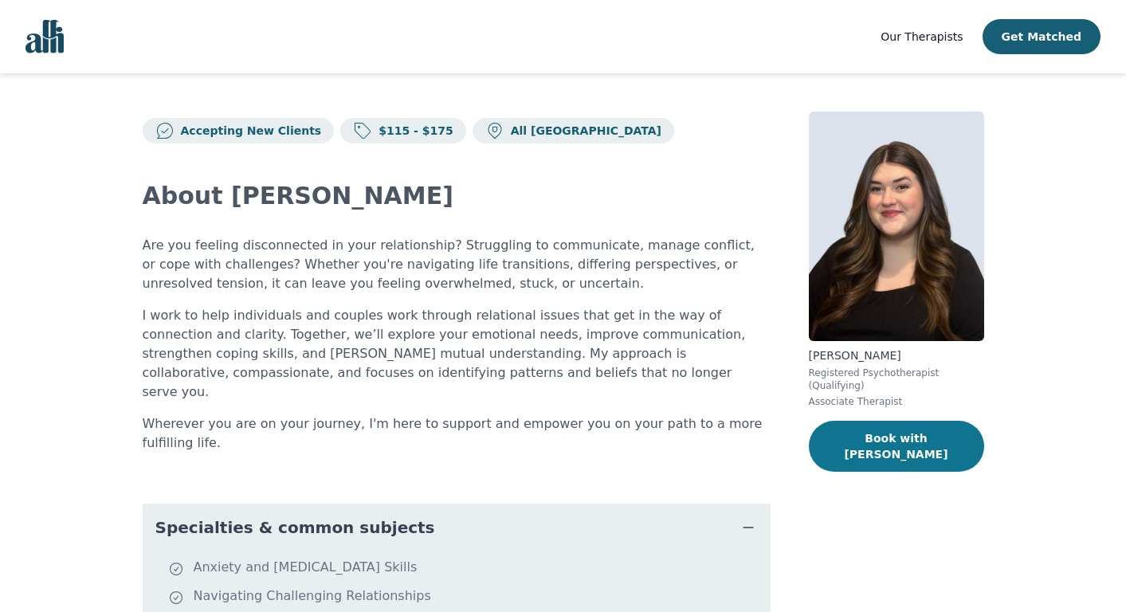
click at [886, 437] on button "Book with [PERSON_NAME]" at bounding box center [896, 446] width 175 height 51
click at [858, 449] on button "Book with [PERSON_NAME]" at bounding box center [896, 446] width 175 height 51
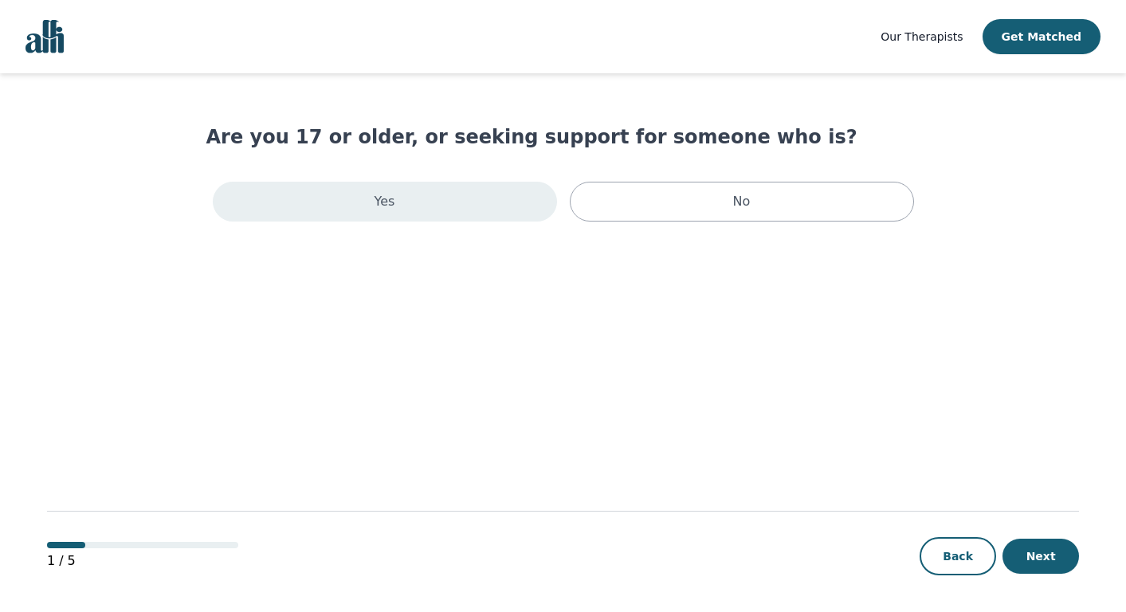
click at [379, 186] on div "Yes" at bounding box center [385, 202] width 344 height 40
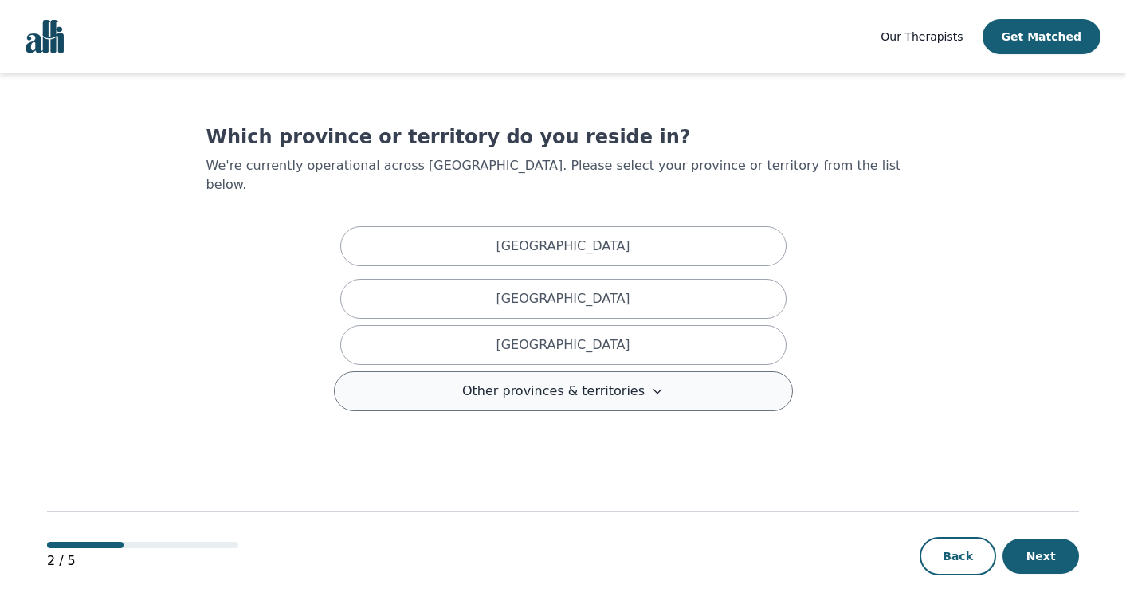
click at [677, 379] on button "Other provinces & territories" at bounding box center [563, 391] width 459 height 40
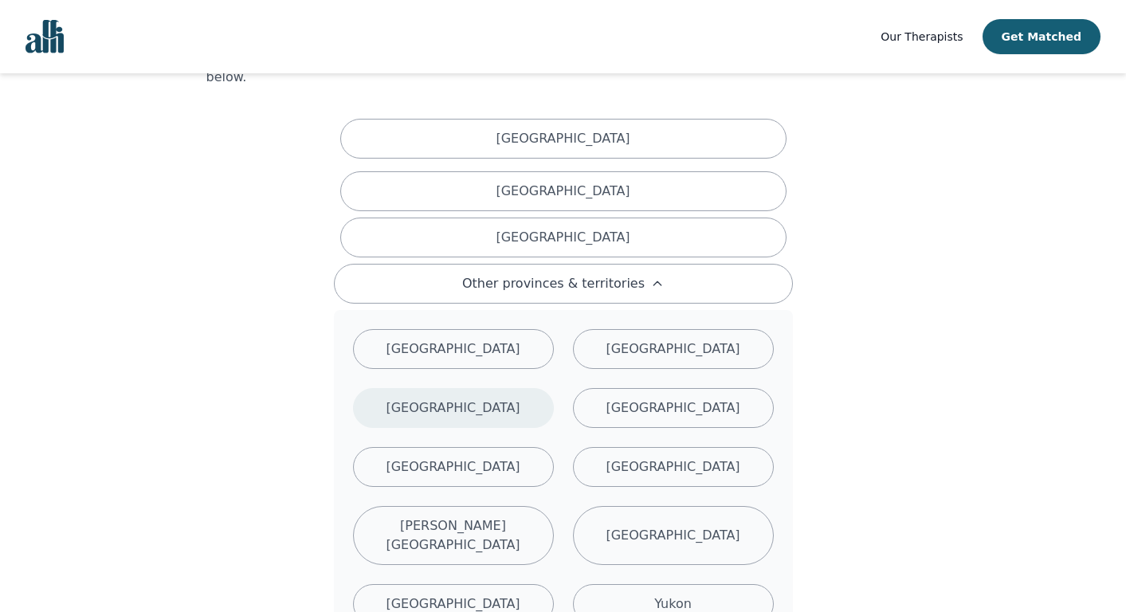
scroll to position [108, 0]
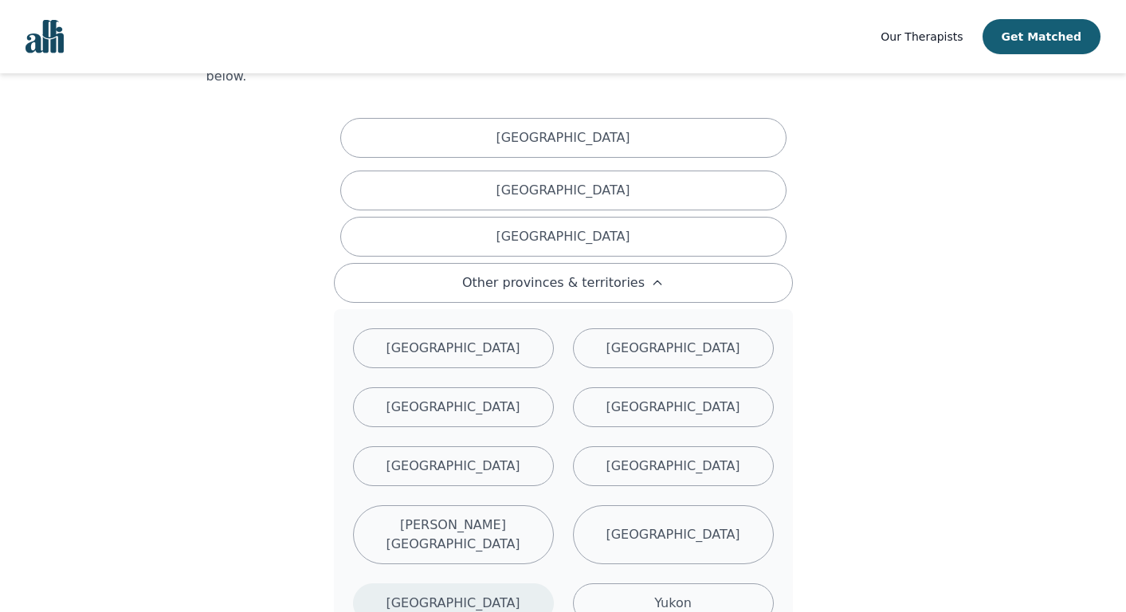
click at [498, 591] on div "[GEOGRAPHIC_DATA]" at bounding box center [453, 603] width 201 height 40
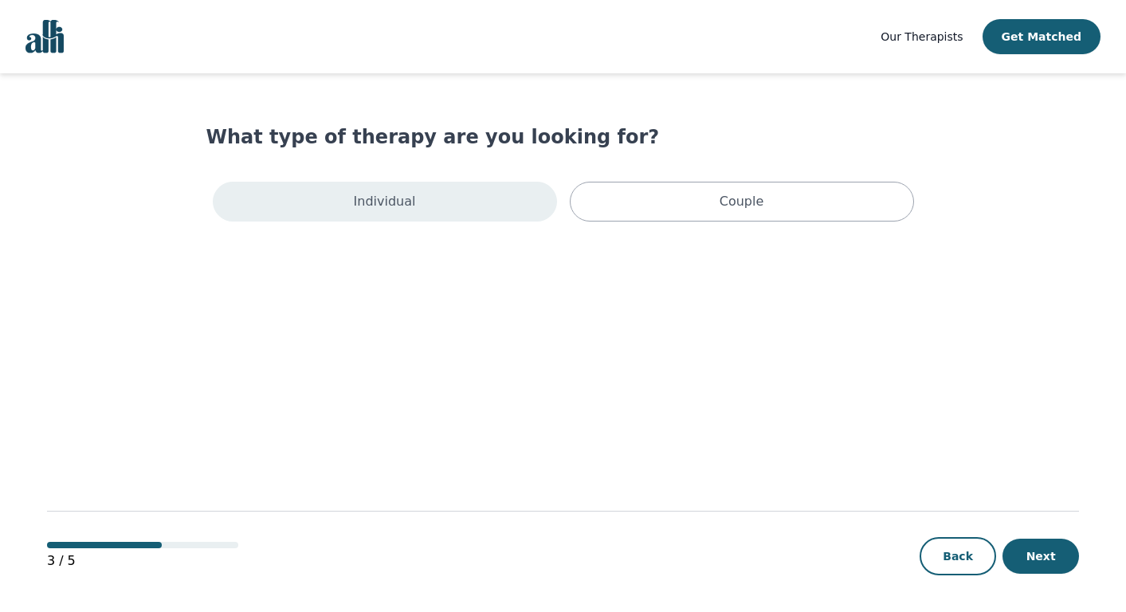
click at [476, 202] on div "Individual" at bounding box center [385, 202] width 344 height 40
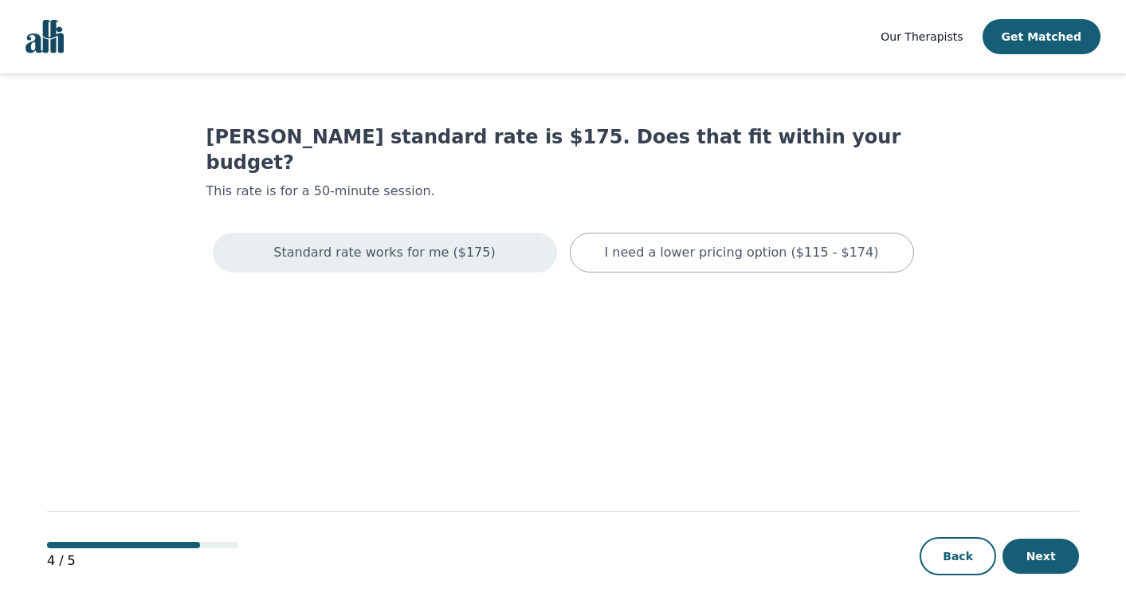
click at [467, 243] on p "Standard rate works for me ($175)" at bounding box center [384, 252] width 222 height 19
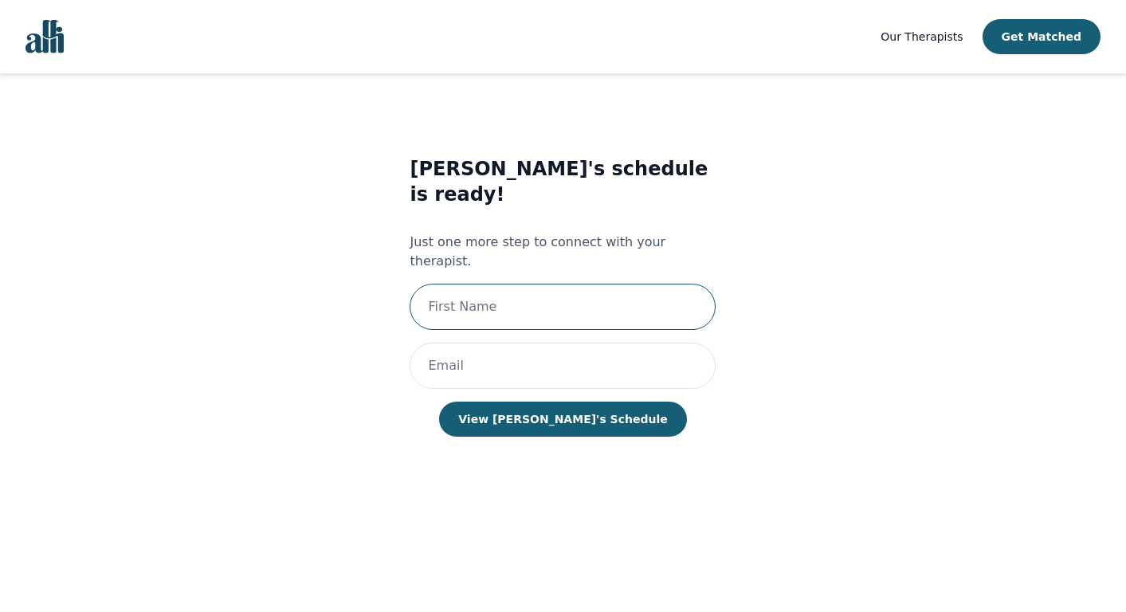
click at [499, 284] on input "text" at bounding box center [563, 307] width 306 height 46
type input "Abbey"
click at [537, 343] on input "email" at bounding box center [563, 366] width 306 height 46
type input "[EMAIL_ADDRESS][DOMAIN_NAME]"
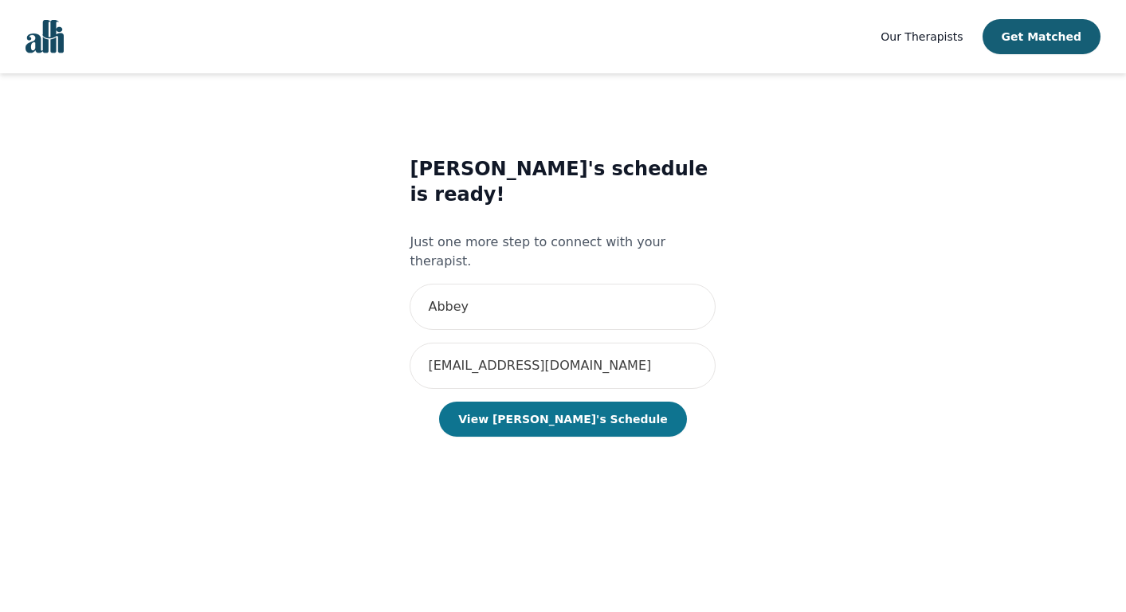
click at [547, 402] on button "View [PERSON_NAME]'s Schedule" at bounding box center [562, 419] width 247 height 35
